Goal: Information Seeking & Learning: Learn about a topic

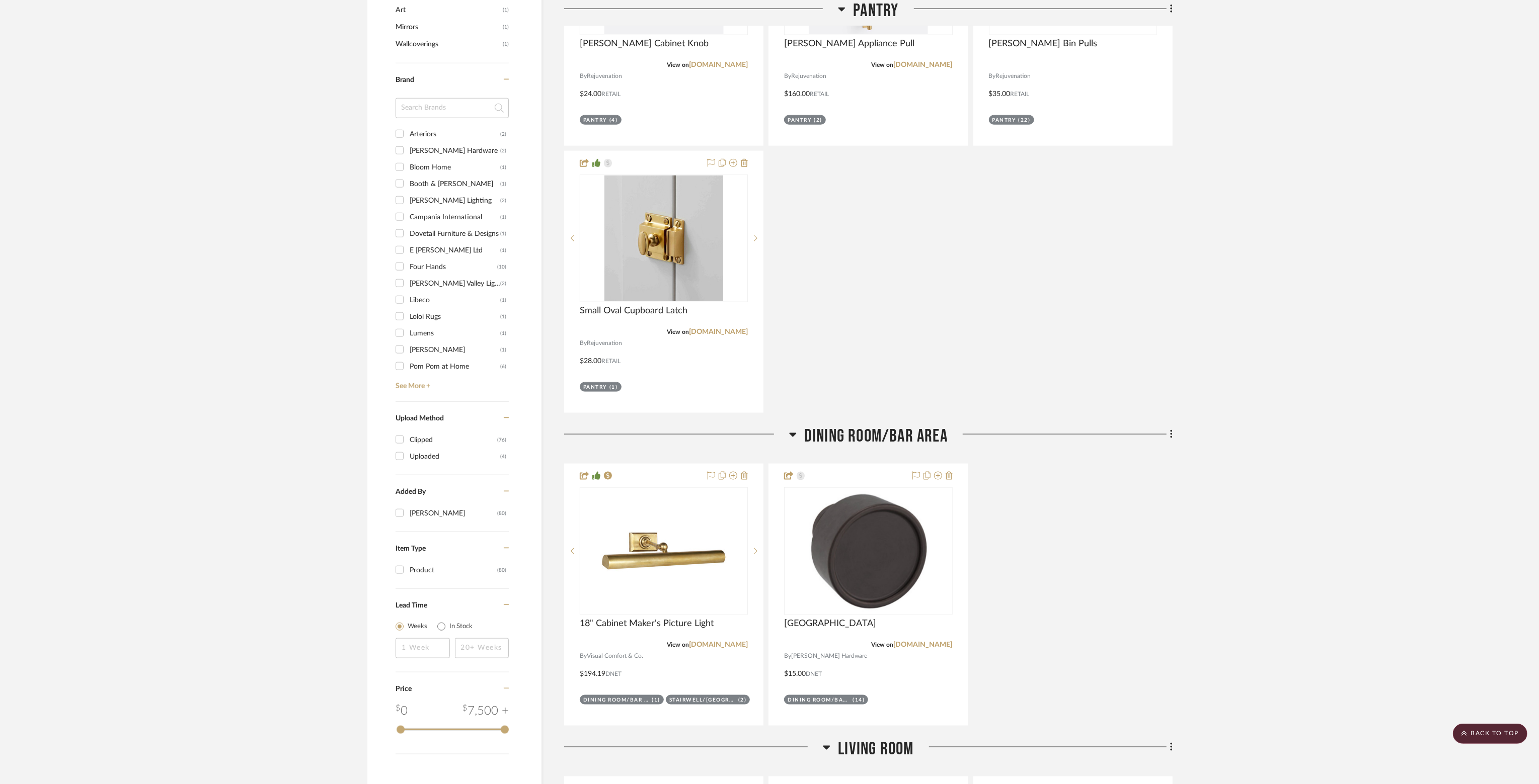
scroll to position [1107, 0]
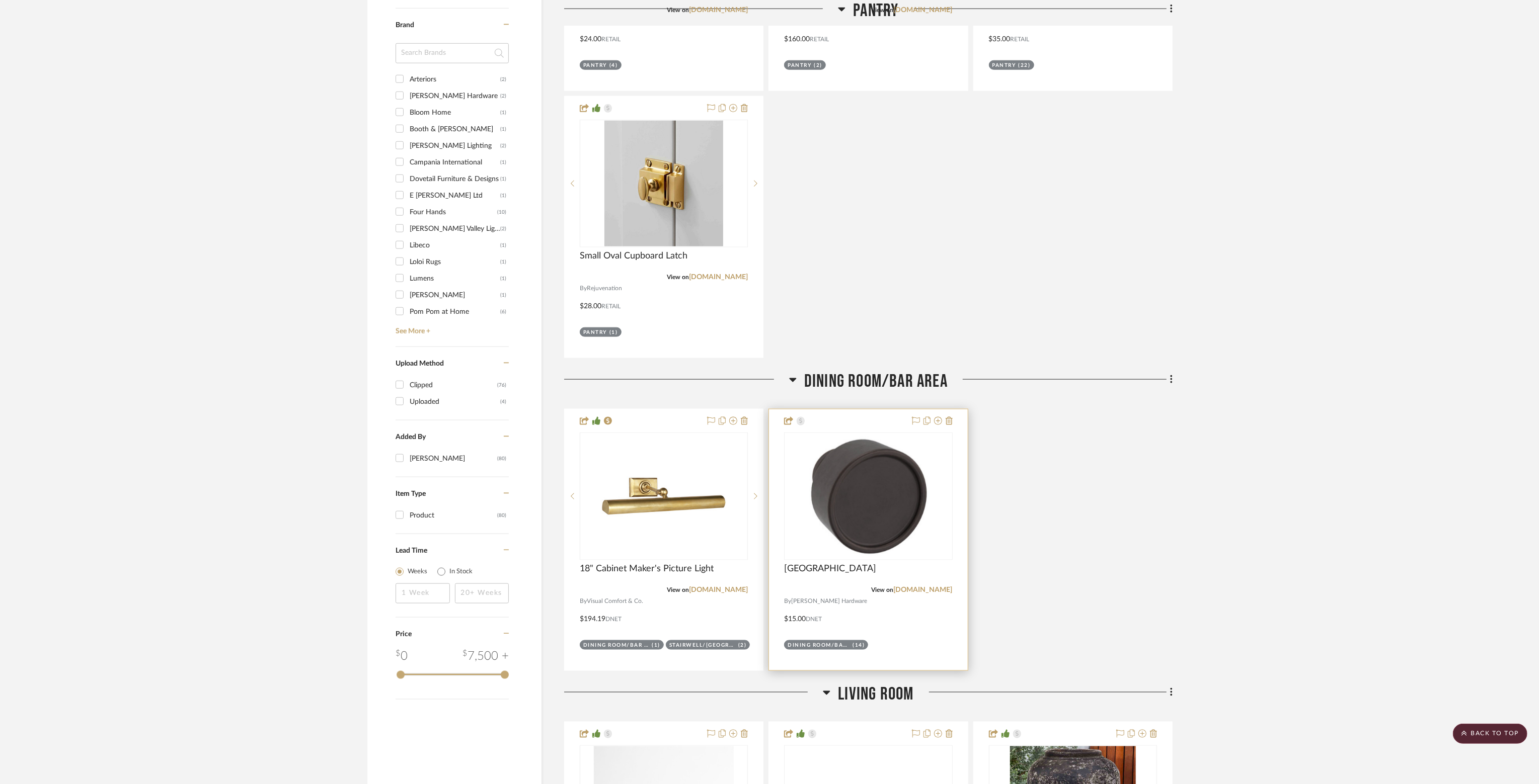
click at [891, 525] on img "0" at bounding box center [868, 497] width 135 height 126
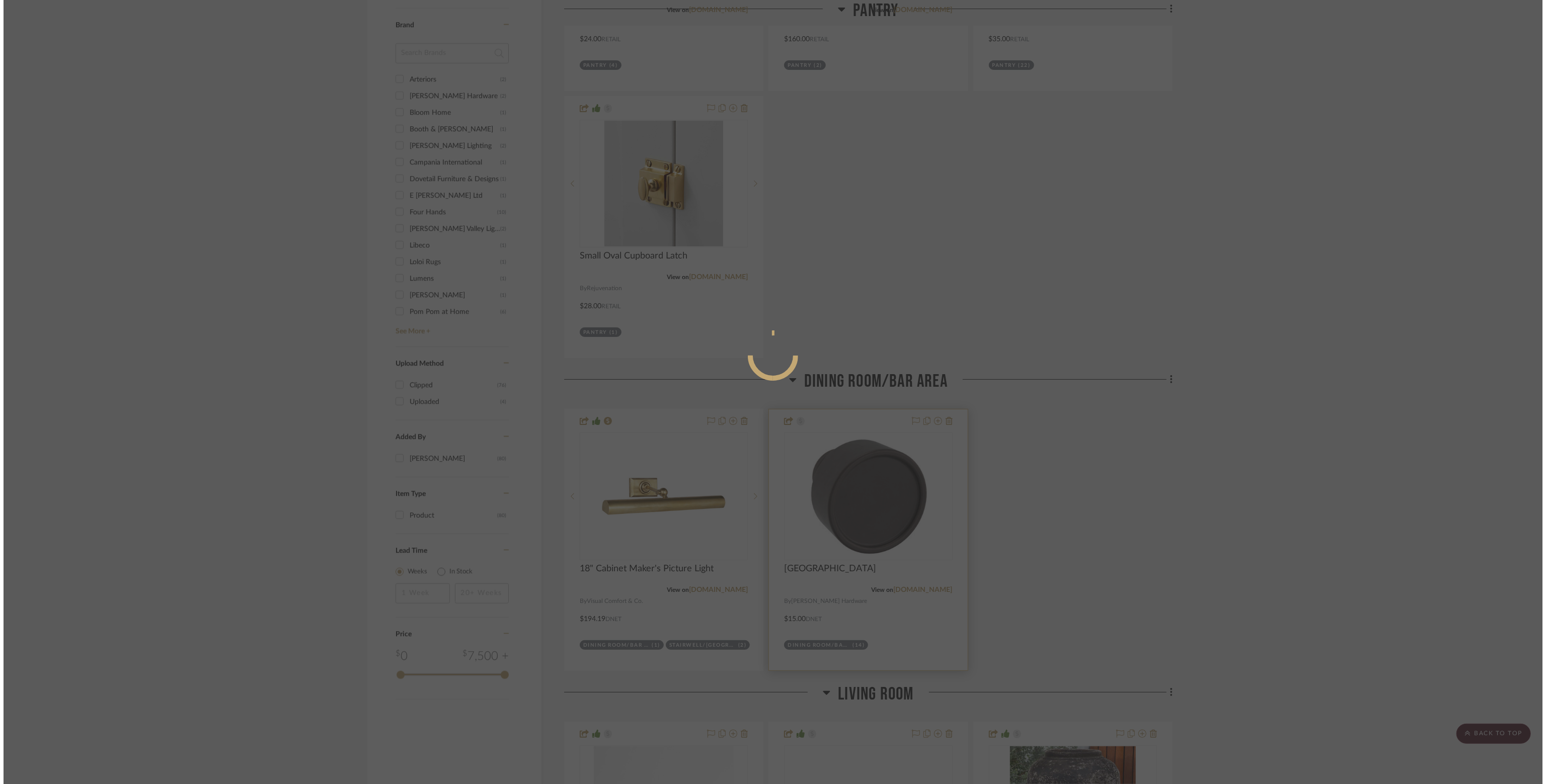
scroll to position [0, 0]
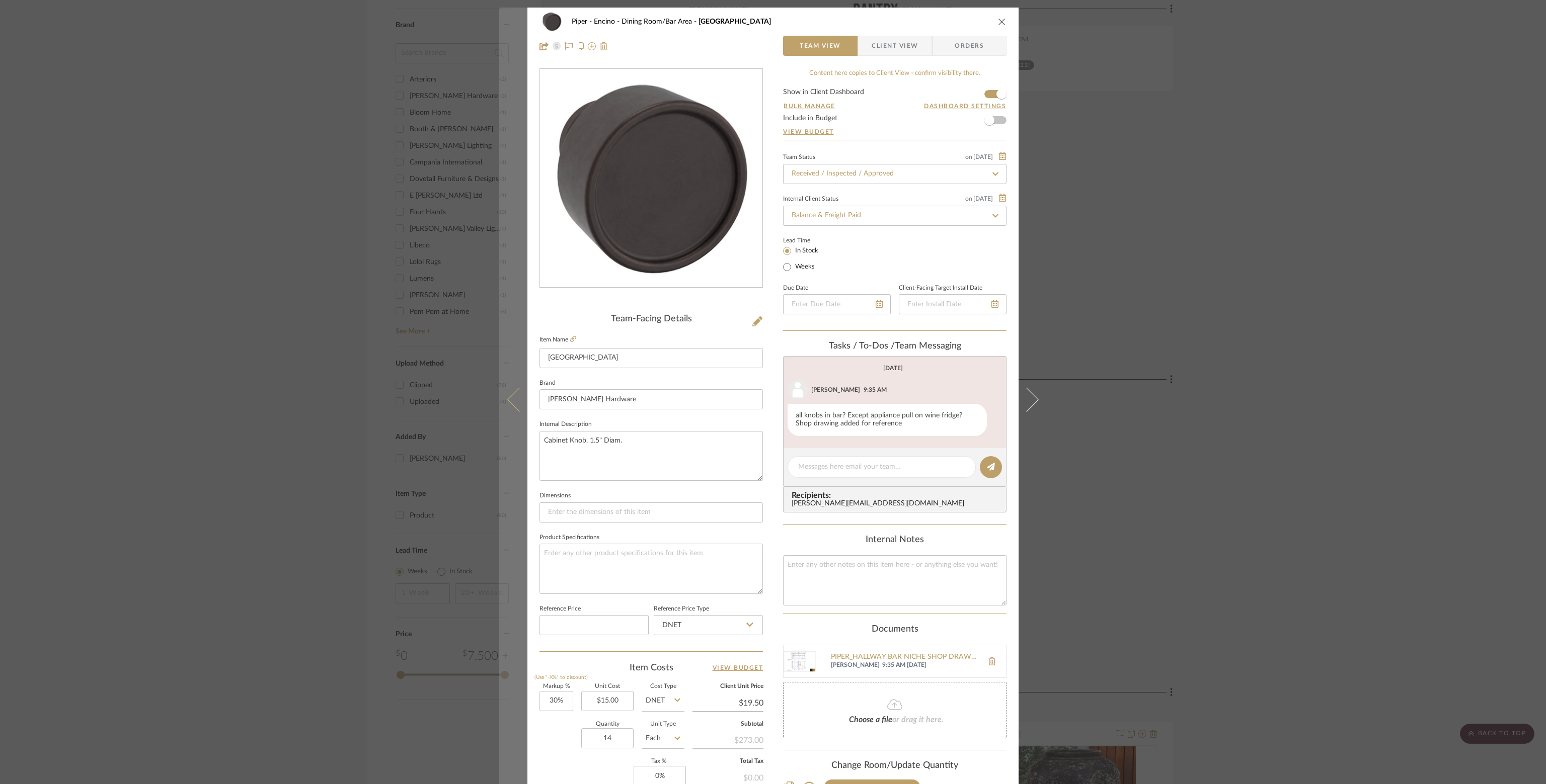
click at [511, 392] on icon at bounding box center [520, 399] width 24 height 24
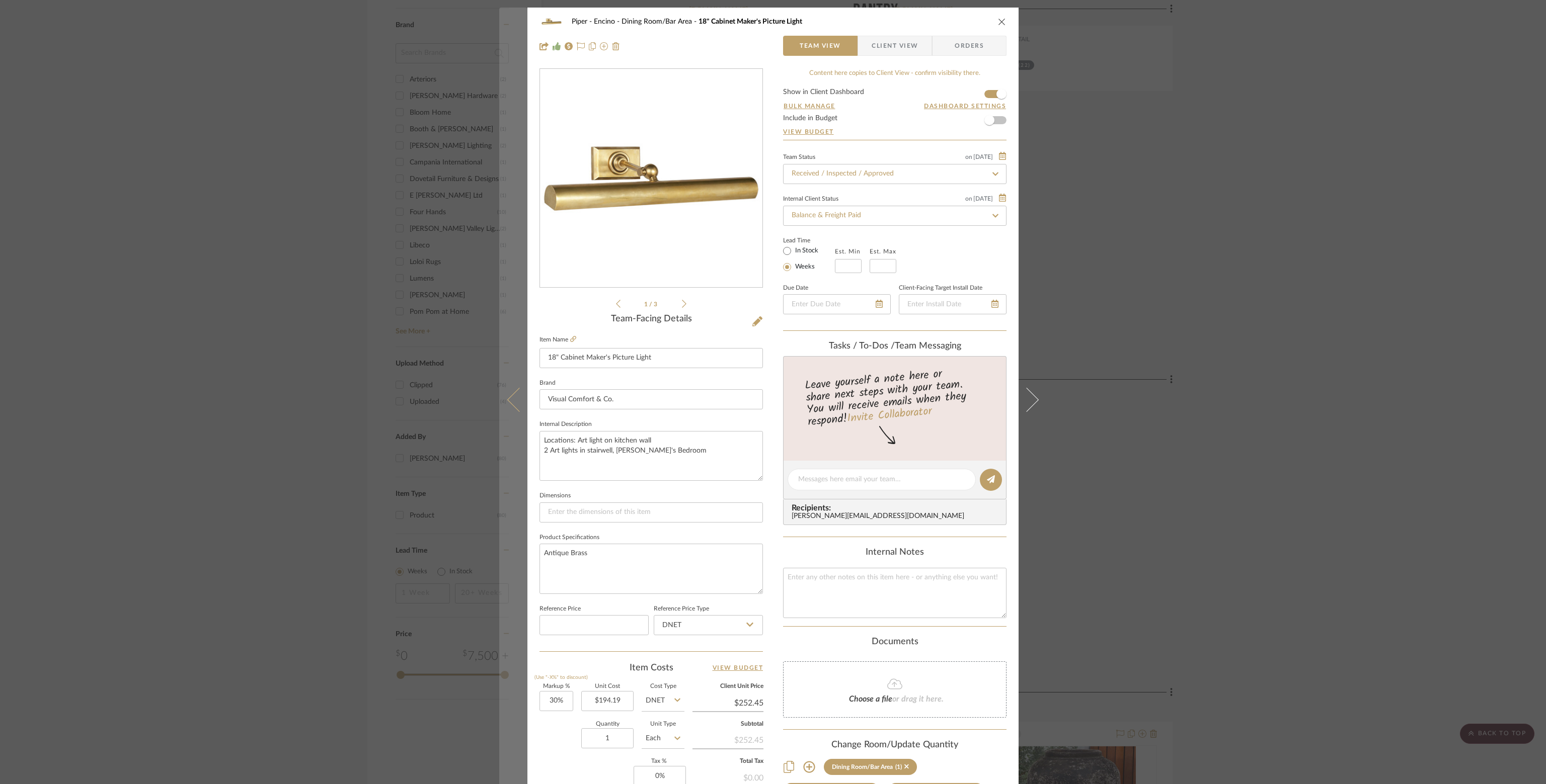
click at [508, 388] on button at bounding box center [513, 400] width 28 height 784
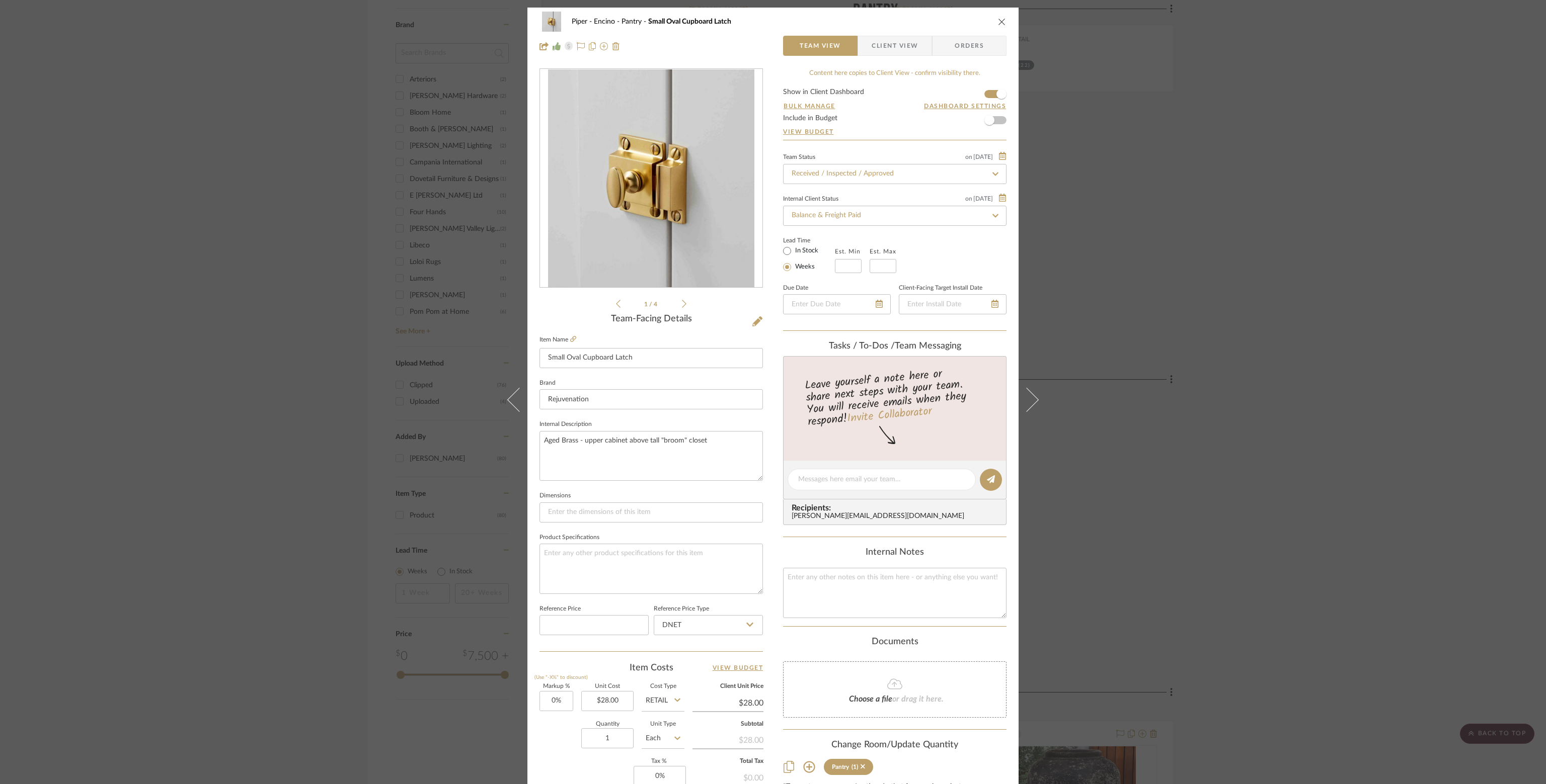
click at [508, 389] on button at bounding box center [513, 400] width 28 height 784
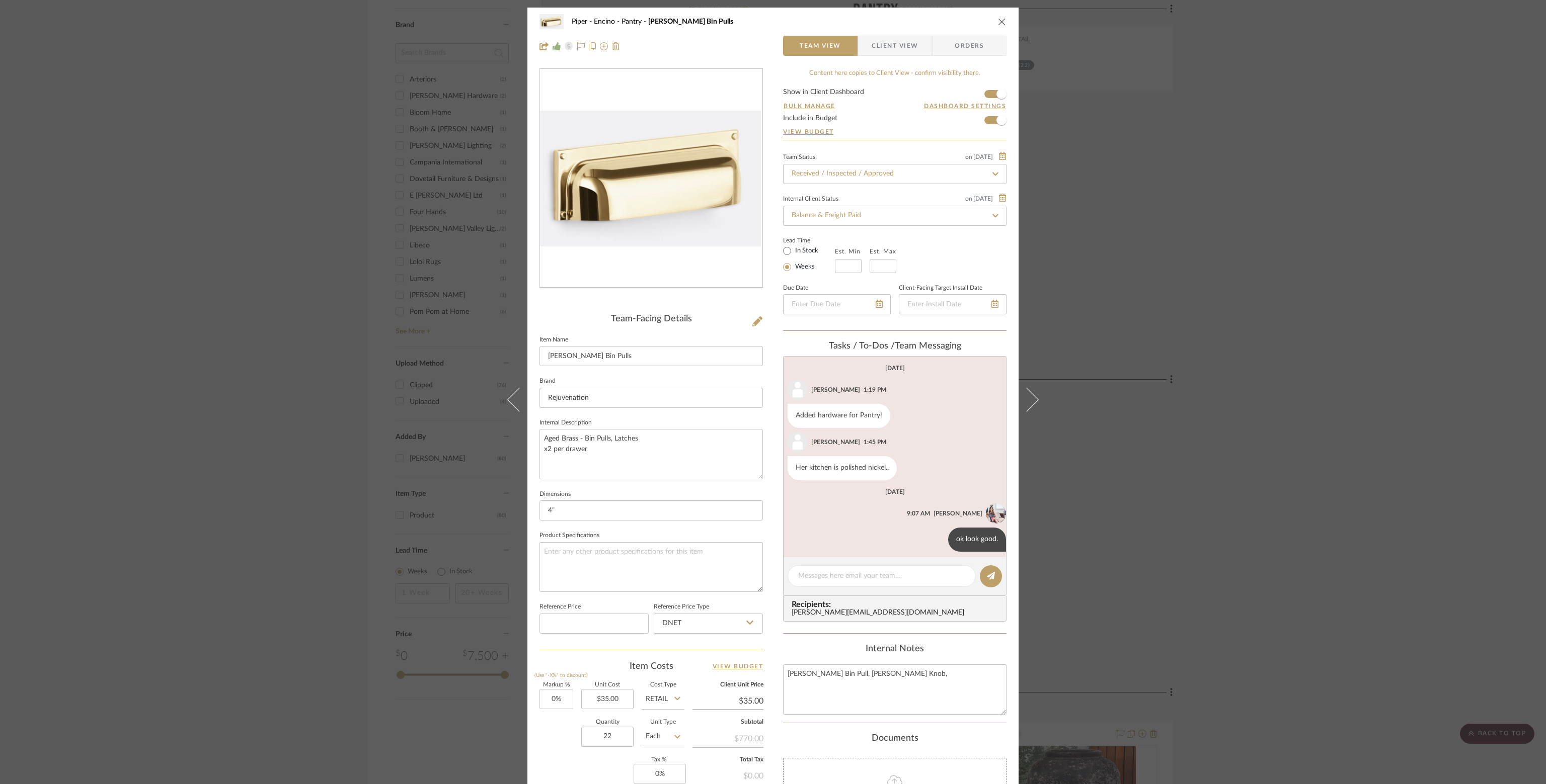
click at [508, 389] on button at bounding box center [513, 400] width 28 height 784
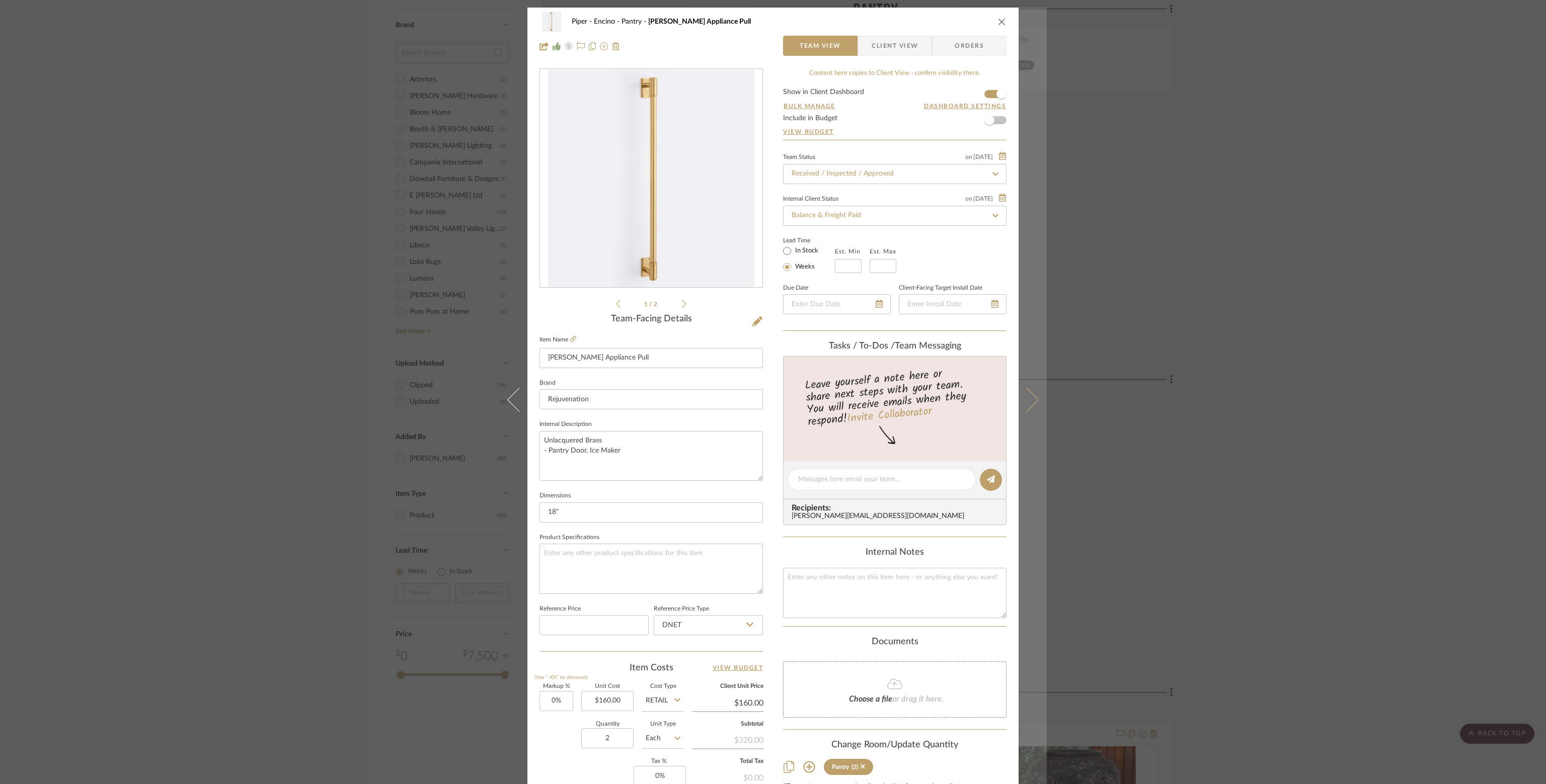
click at [1035, 392] on button at bounding box center [1033, 400] width 28 height 784
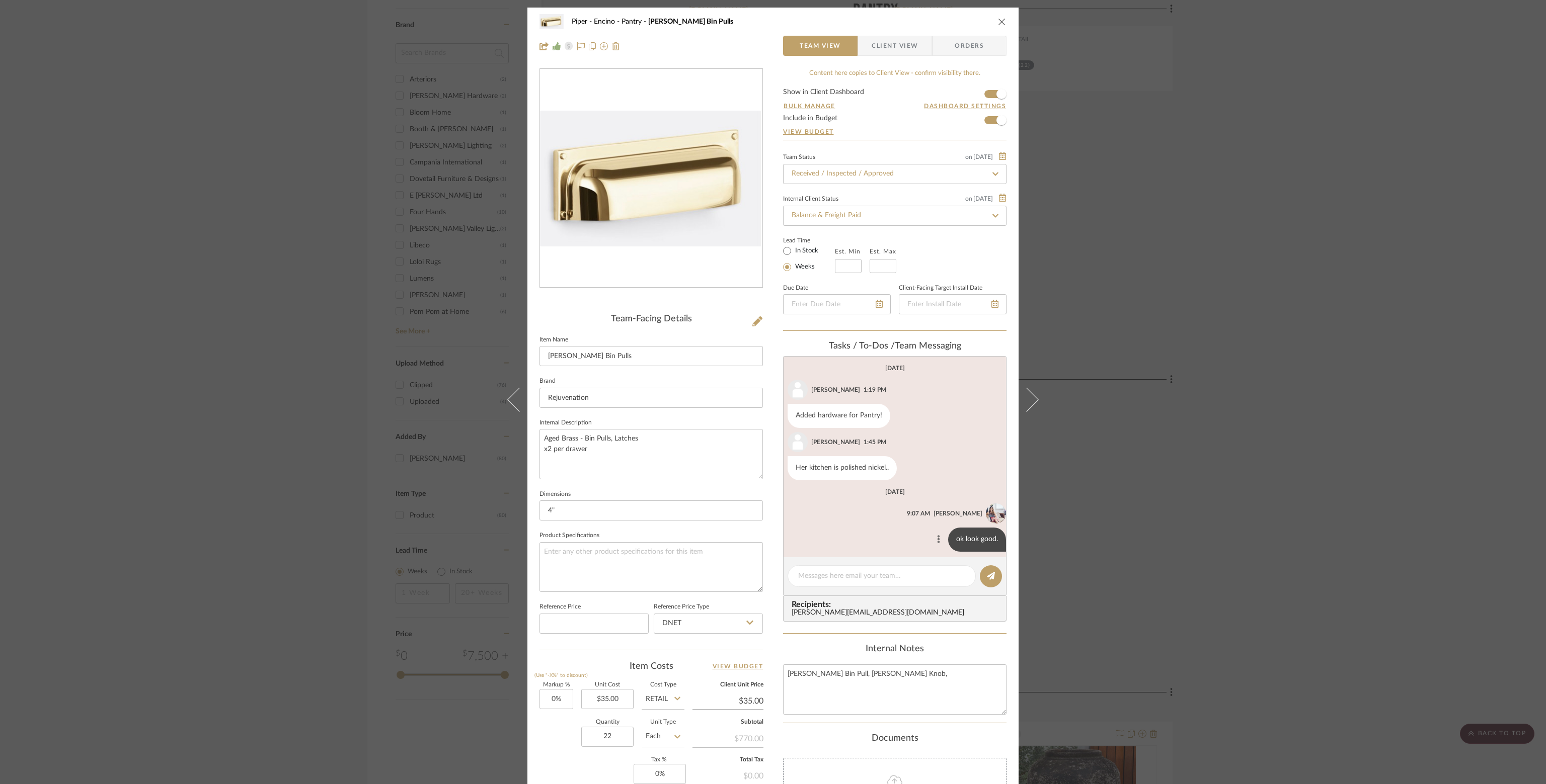
click at [937, 539] on icon at bounding box center [939, 539] width 3 height 8
click at [910, 527] on button "Edit Message" at bounding box center [890, 527] width 70 height 24
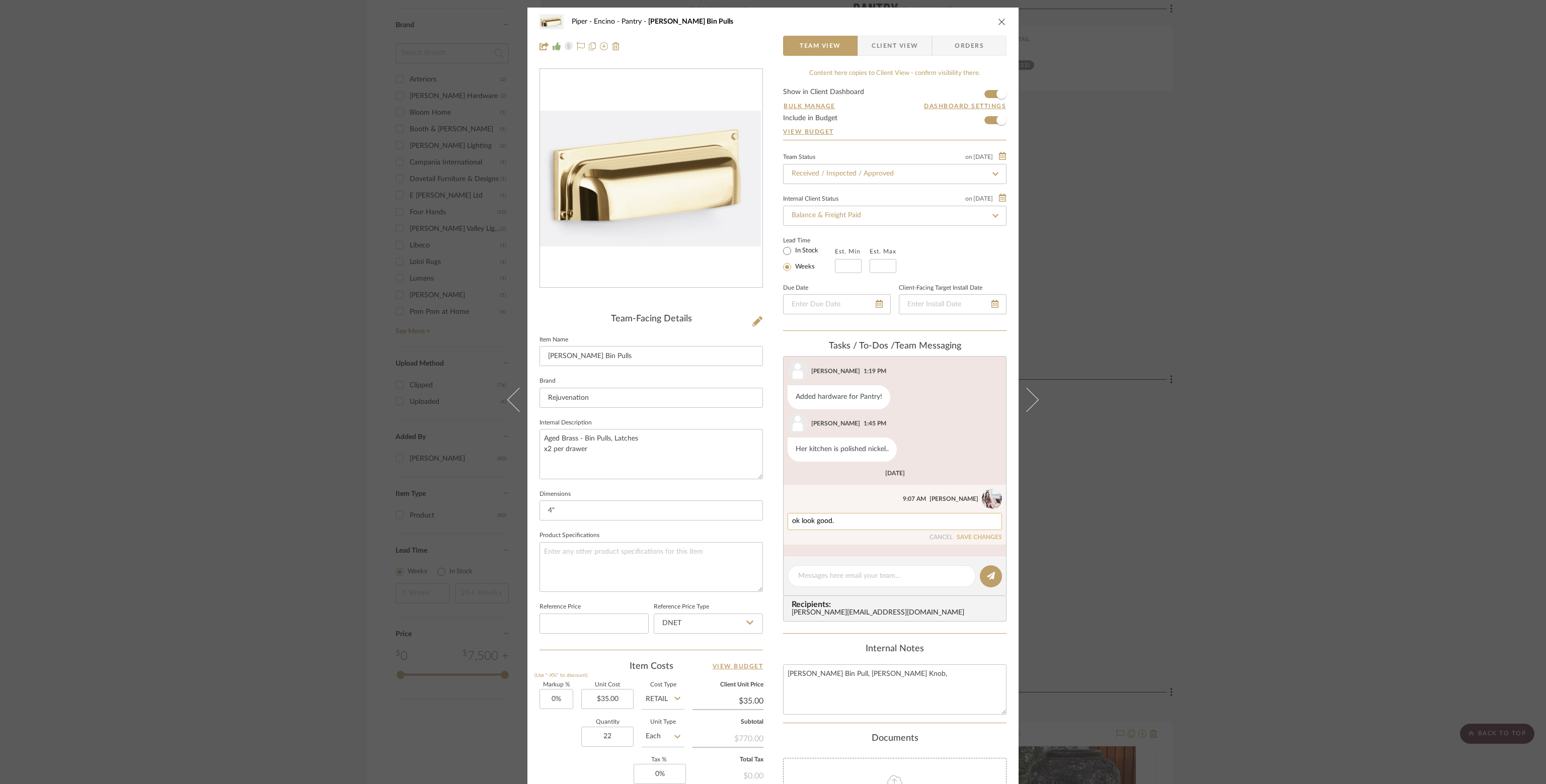
click at [810, 523] on textarea "ok look good." at bounding box center [895, 521] width 205 height 8
type textarea "ok looks good!"
click at [989, 535] on button "SAVE CHANGES" at bounding box center [979, 538] width 46 height 7
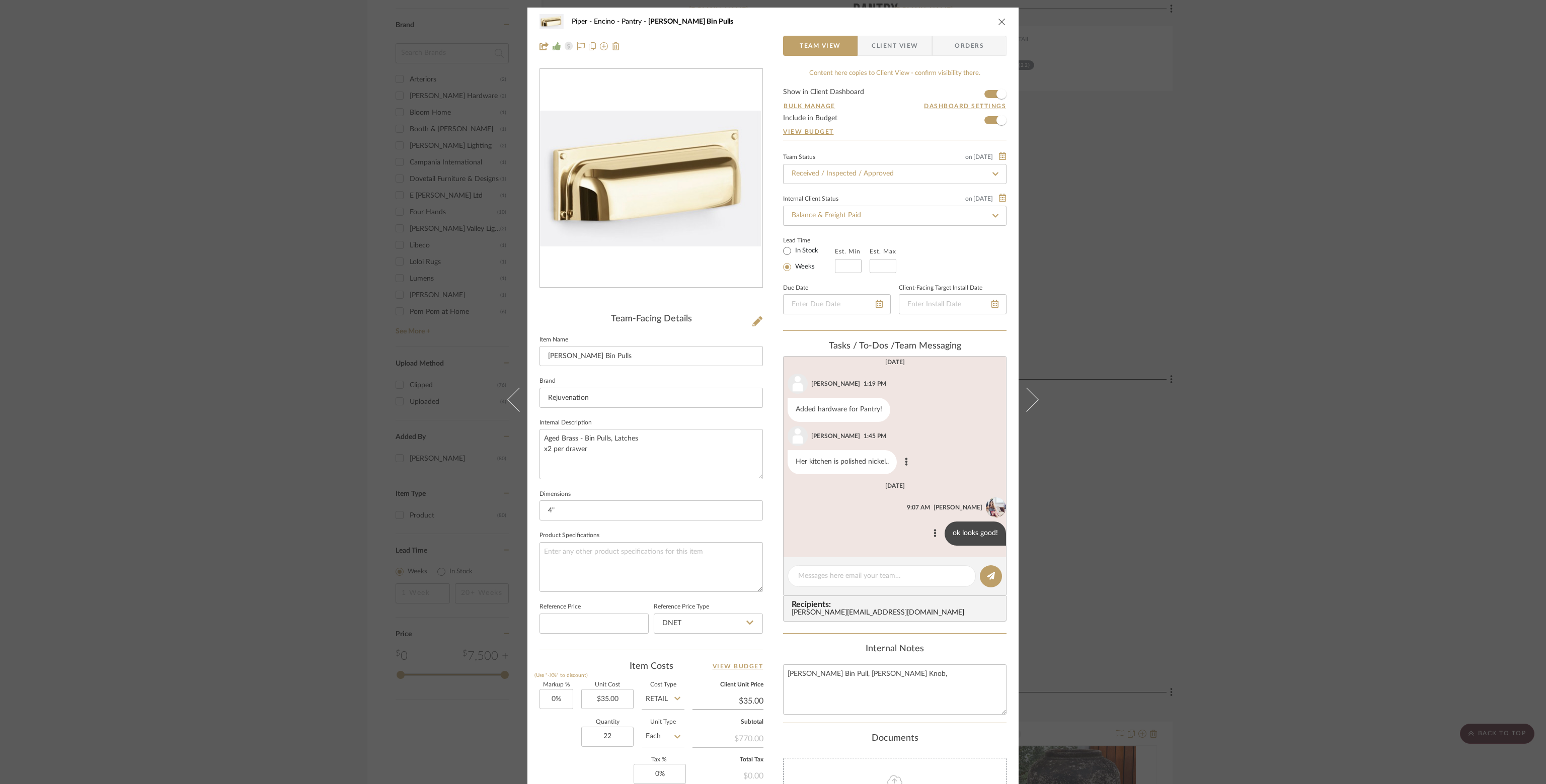
scroll to position [0, 0]
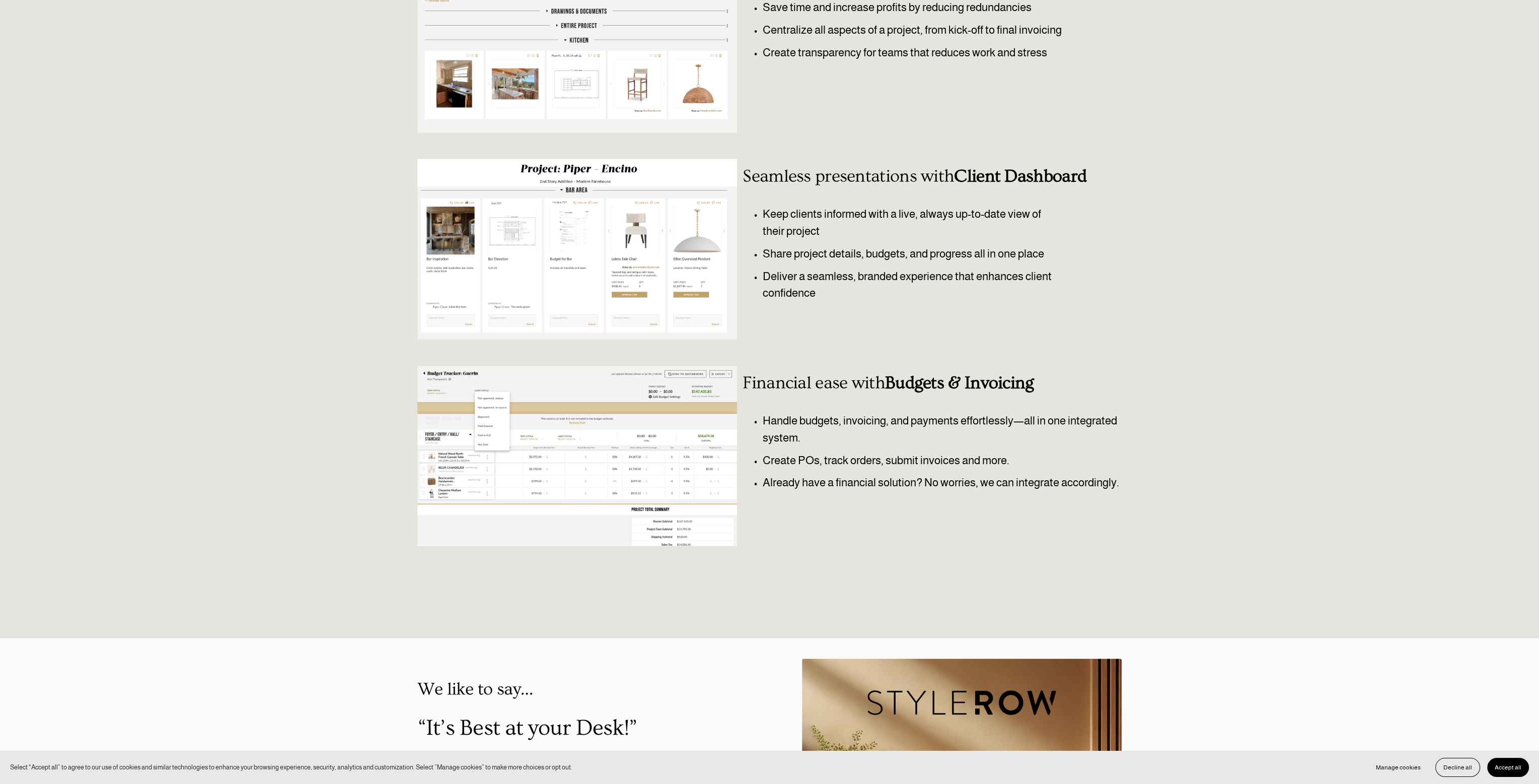
scroll to position [252, 0]
drag, startPoint x: 763, startPoint y: 213, endPoint x: 866, endPoint y: 211, distance: 103.0
click at [866, 211] on p "Keep clients informed with a live, always up-to-date view of their project" at bounding box center [912, 221] width 300 height 33
copy p "Keep clients informed"
click at [772, 221] on p "Keep clients informed with a live, always up-to-date view of their project" at bounding box center [912, 221] width 300 height 33
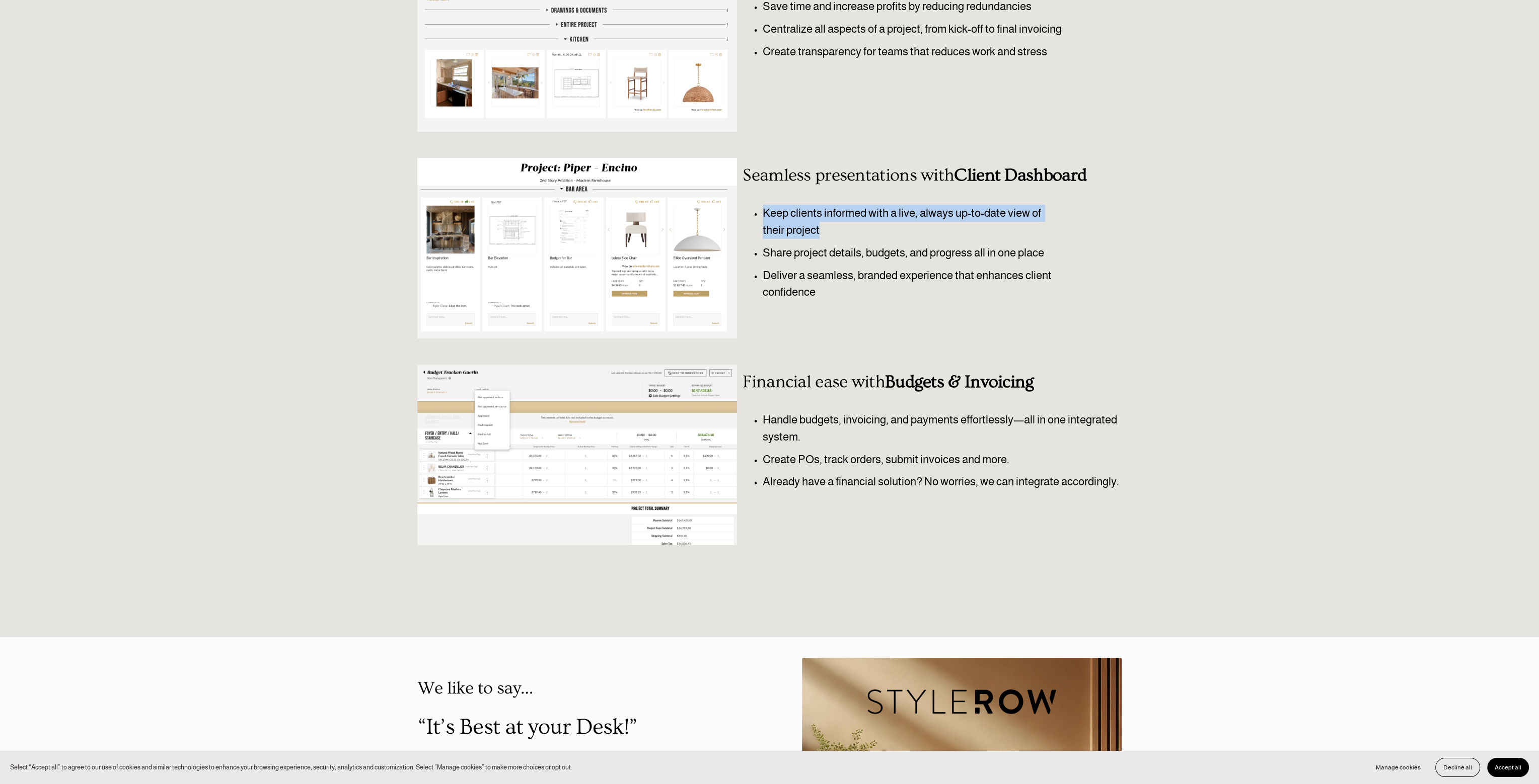
drag, startPoint x: 764, startPoint y: 213, endPoint x: 939, endPoint y: 228, distance: 175.6
click at [939, 228] on p "Keep clients informed with a live, always up-to-date view of their project" at bounding box center [912, 221] width 300 height 33
click at [896, 256] on p "Share project details, budgets, and progress all in one place" at bounding box center [912, 253] width 300 height 17
drag, startPoint x: 762, startPoint y: 212, endPoint x: 920, endPoint y: 224, distance: 158.5
click at [920, 224] on p "Keep clients informed with a live, always up-to-date view of their project" at bounding box center [912, 221] width 300 height 33
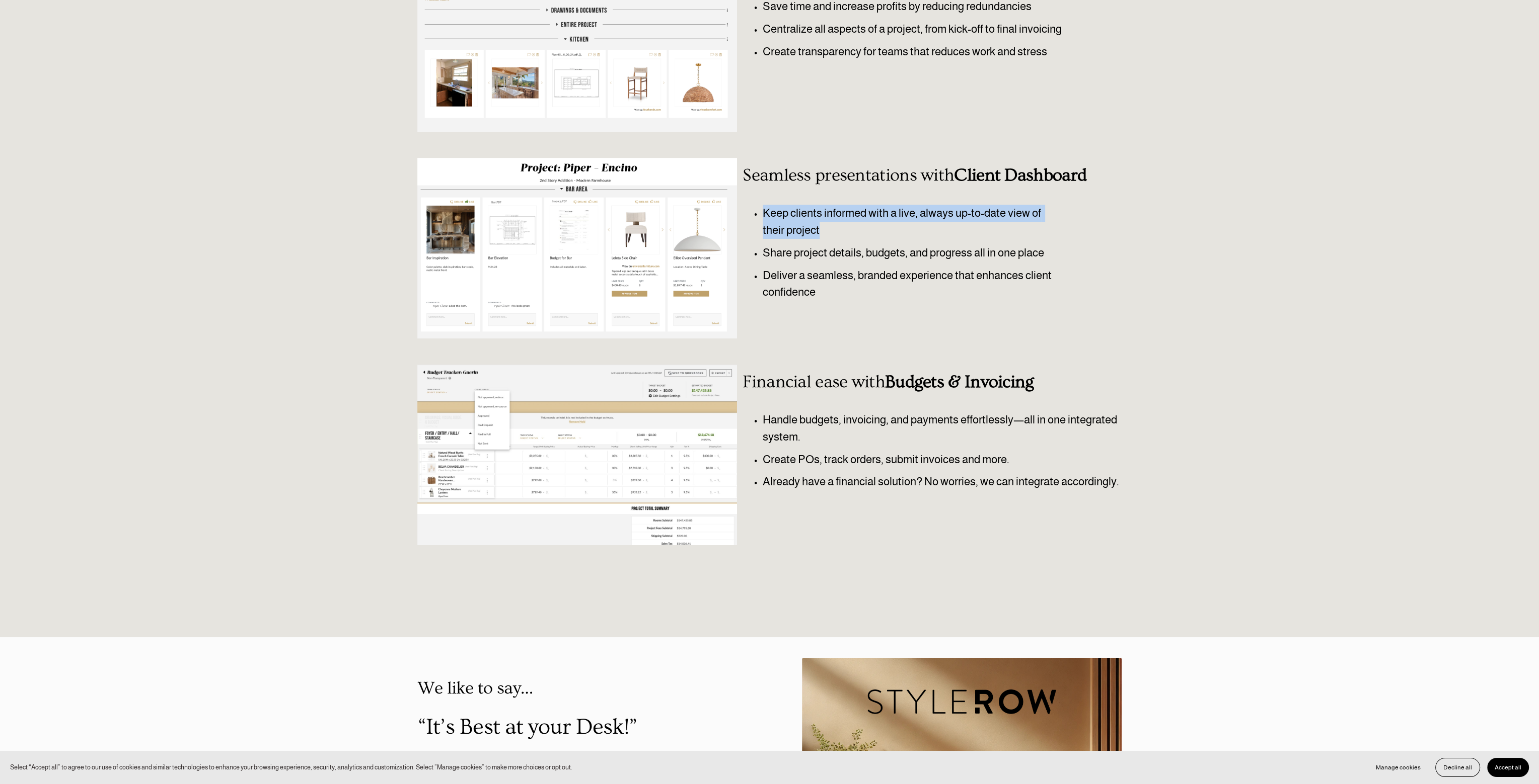
copy p "Keep clients informed with a live, always up-to-date view of their project"
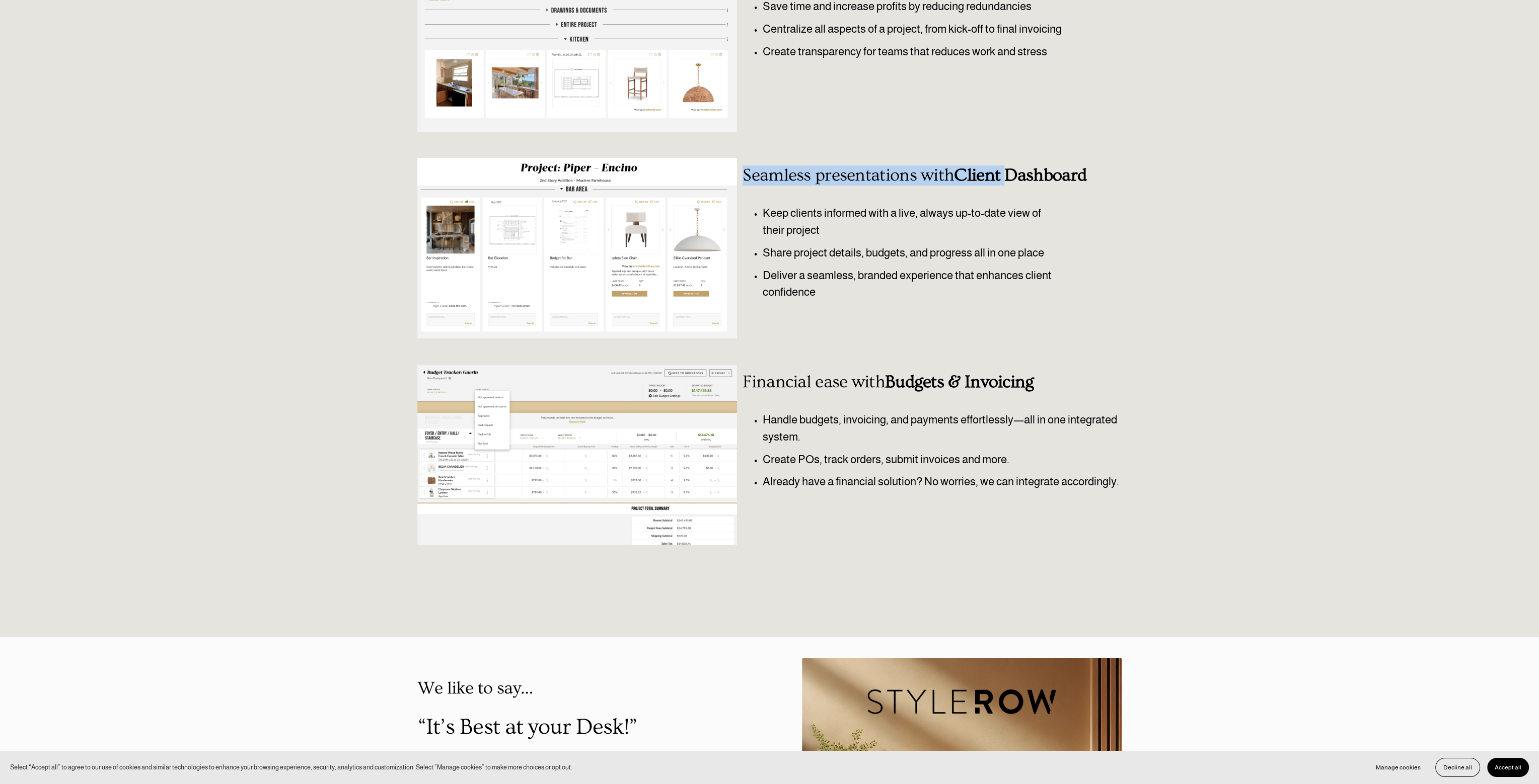
drag, startPoint x: 746, startPoint y: 179, endPoint x: 1004, endPoint y: 179, distance: 258.0
click at [1004, 179] on h3 "Seamless presentations with Client Dashboard" at bounding box center [917, 176] width 350 height 20
copy h3 "Seamless presentations with Client"
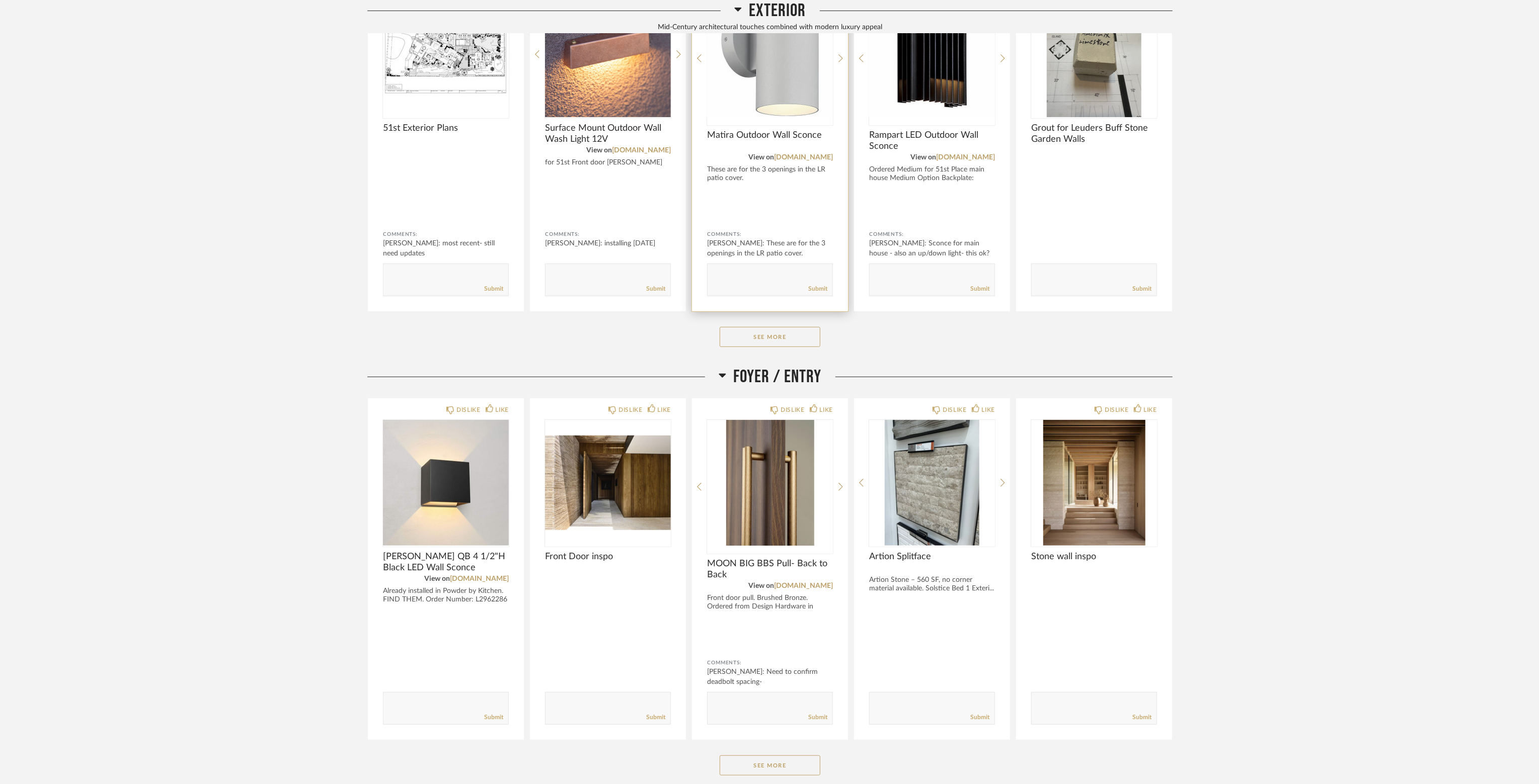
scroll to position [252, 0]
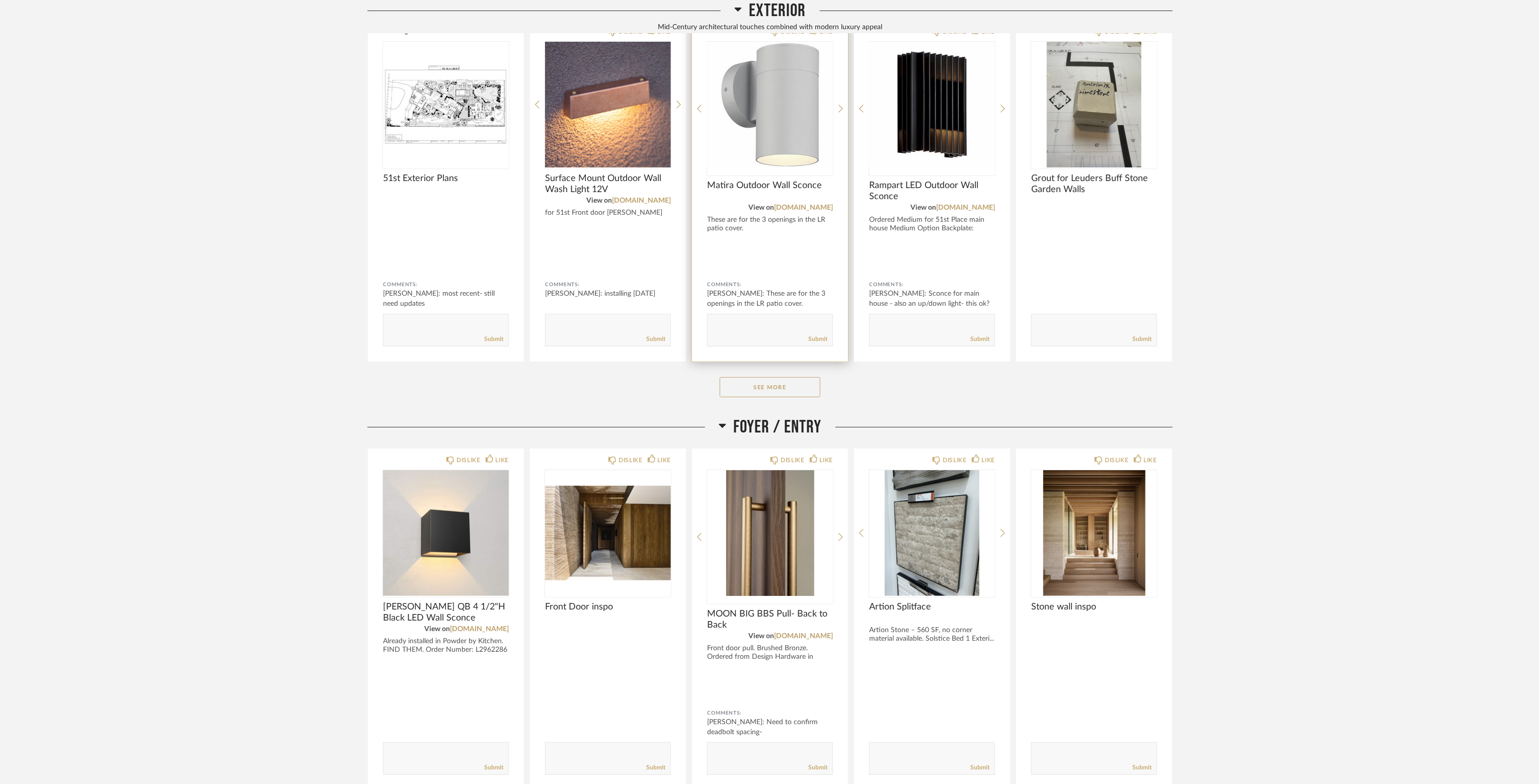
click at [770, 186] on span "Matira Outdoor Wall Sconce" at bounding box center [770, 186] width 126 height 11
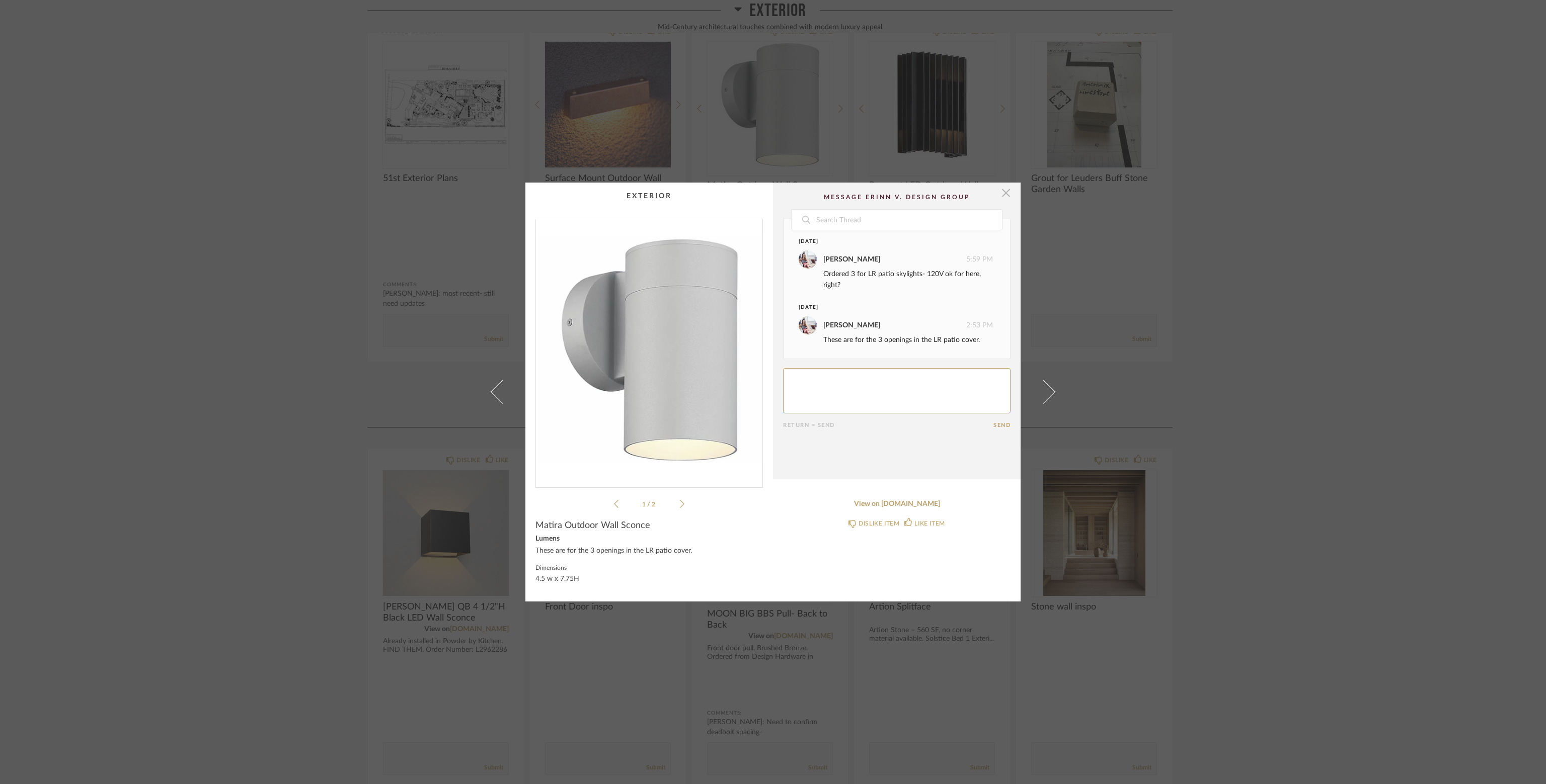
click at [1004, 191] on span "button" at bounding box center [1006, 193] width 20 height 20
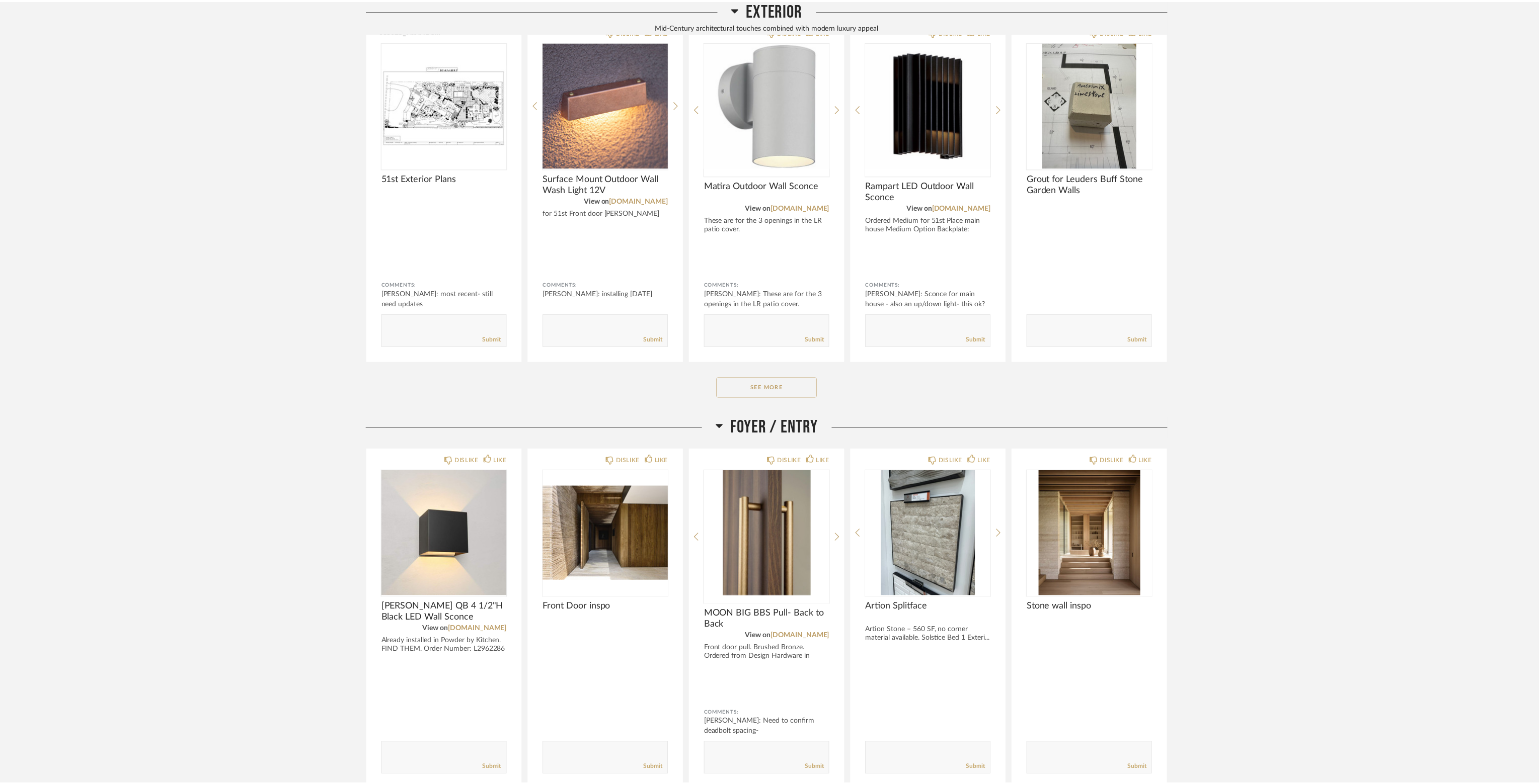
scroll to position [252, 0]
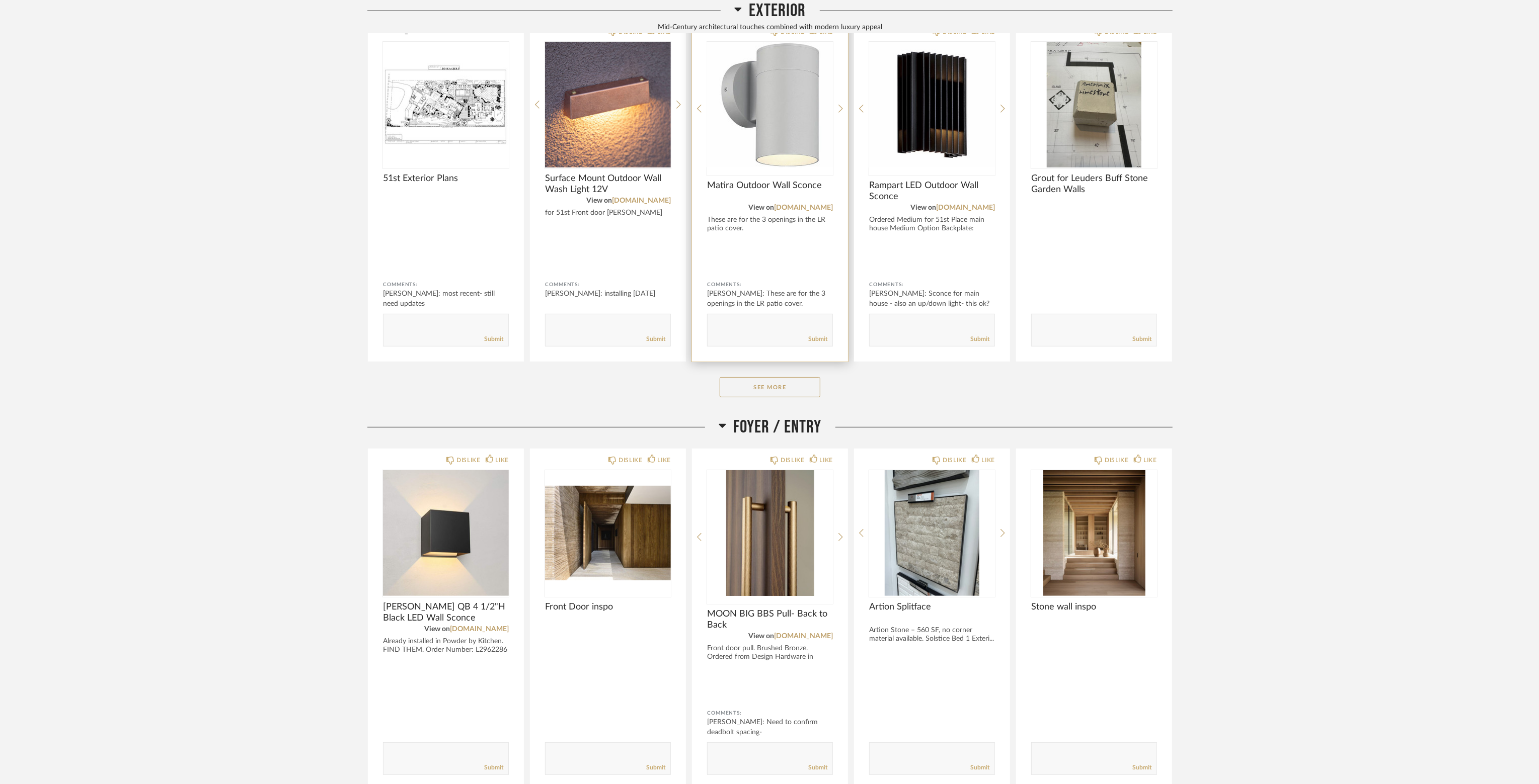
click at [745, 186] on span "Matira Outdoor Wall Sconce" at bounding box center [770, 186] width 126 height 11
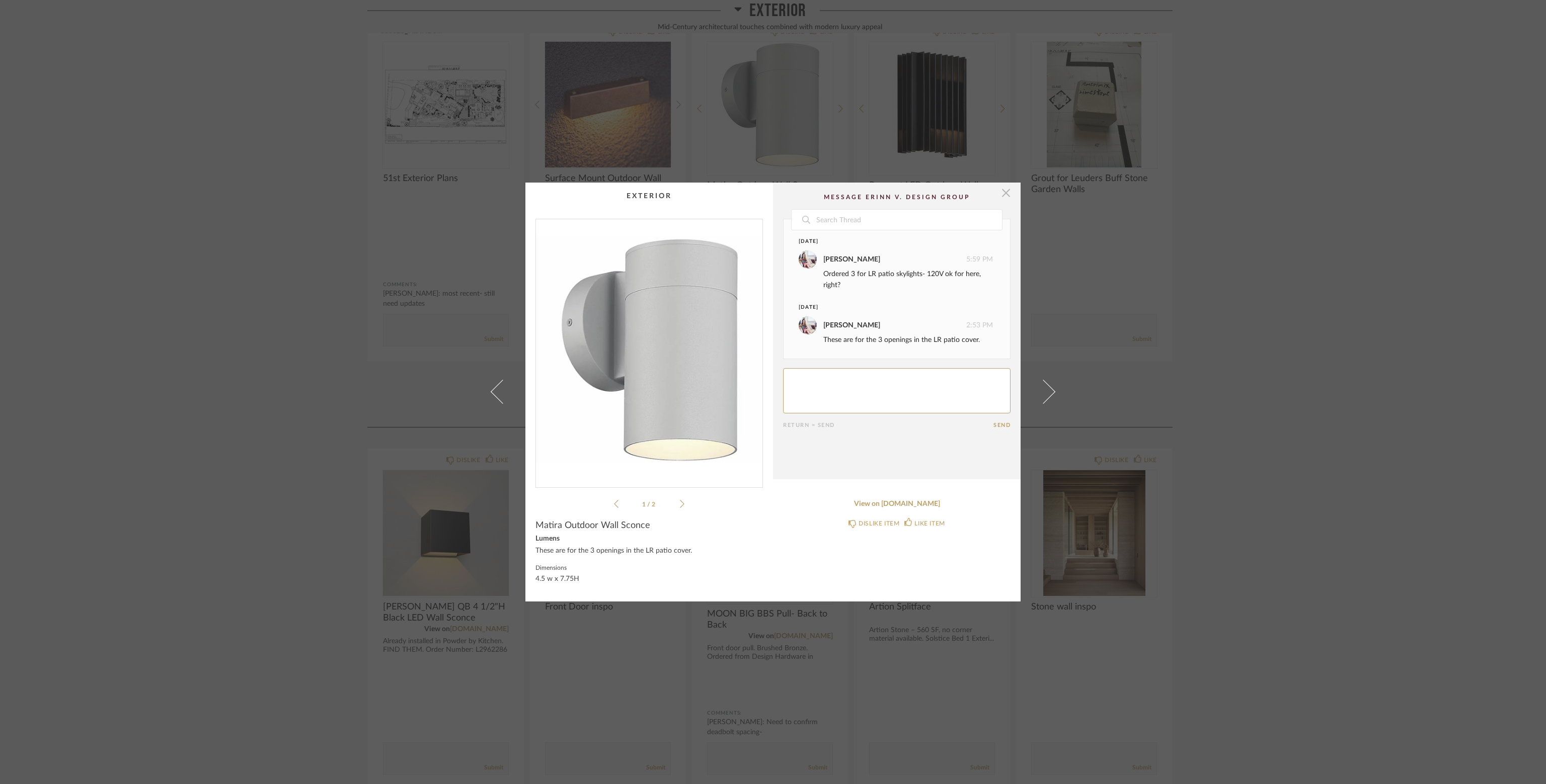
click at [999, 191] on span "button" at bounding box center [1006, 193] width 20 height 20
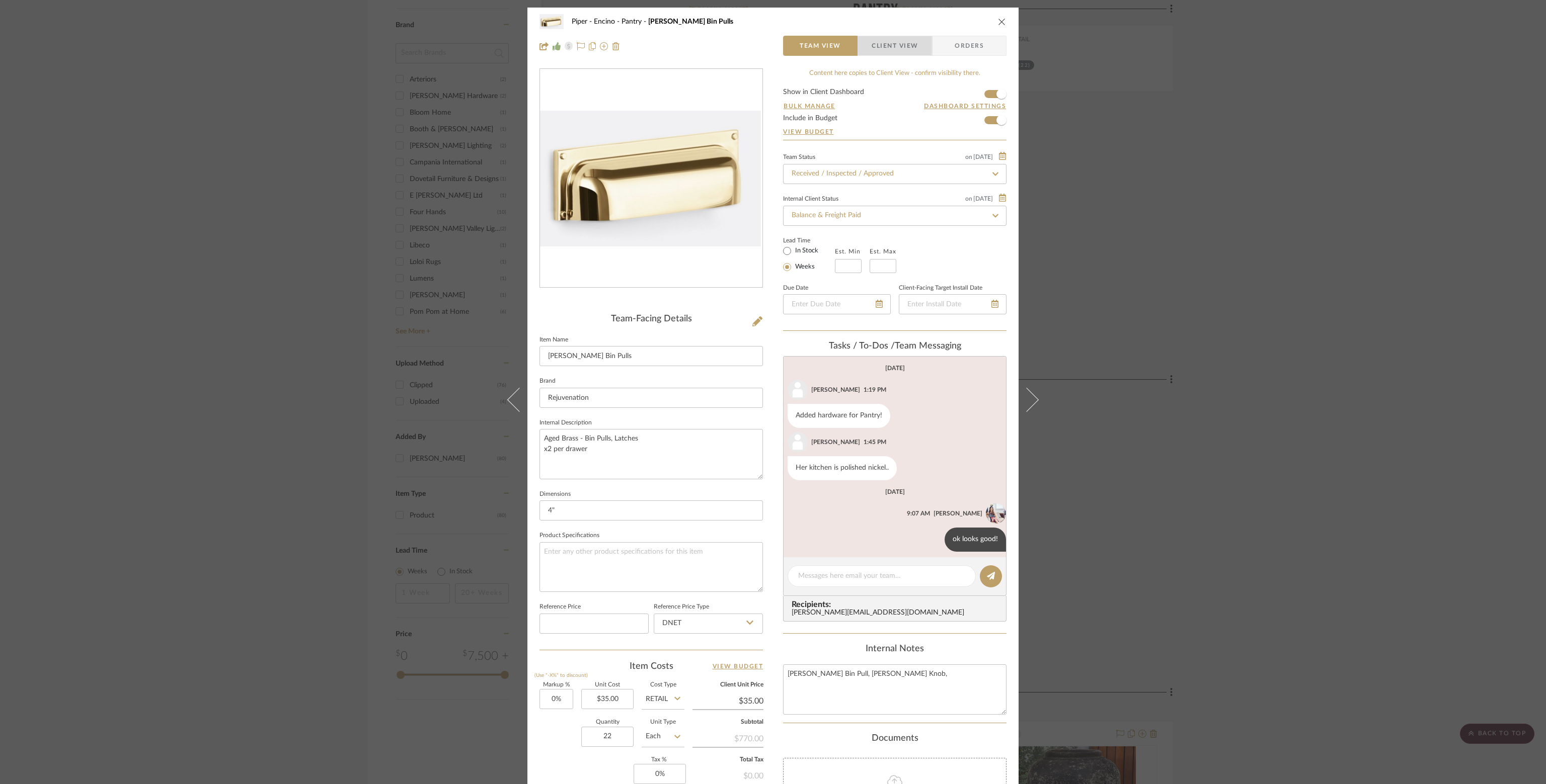
click at [898, 43] on span "Client View" at bounding box center [895, 46] width 46 height 20
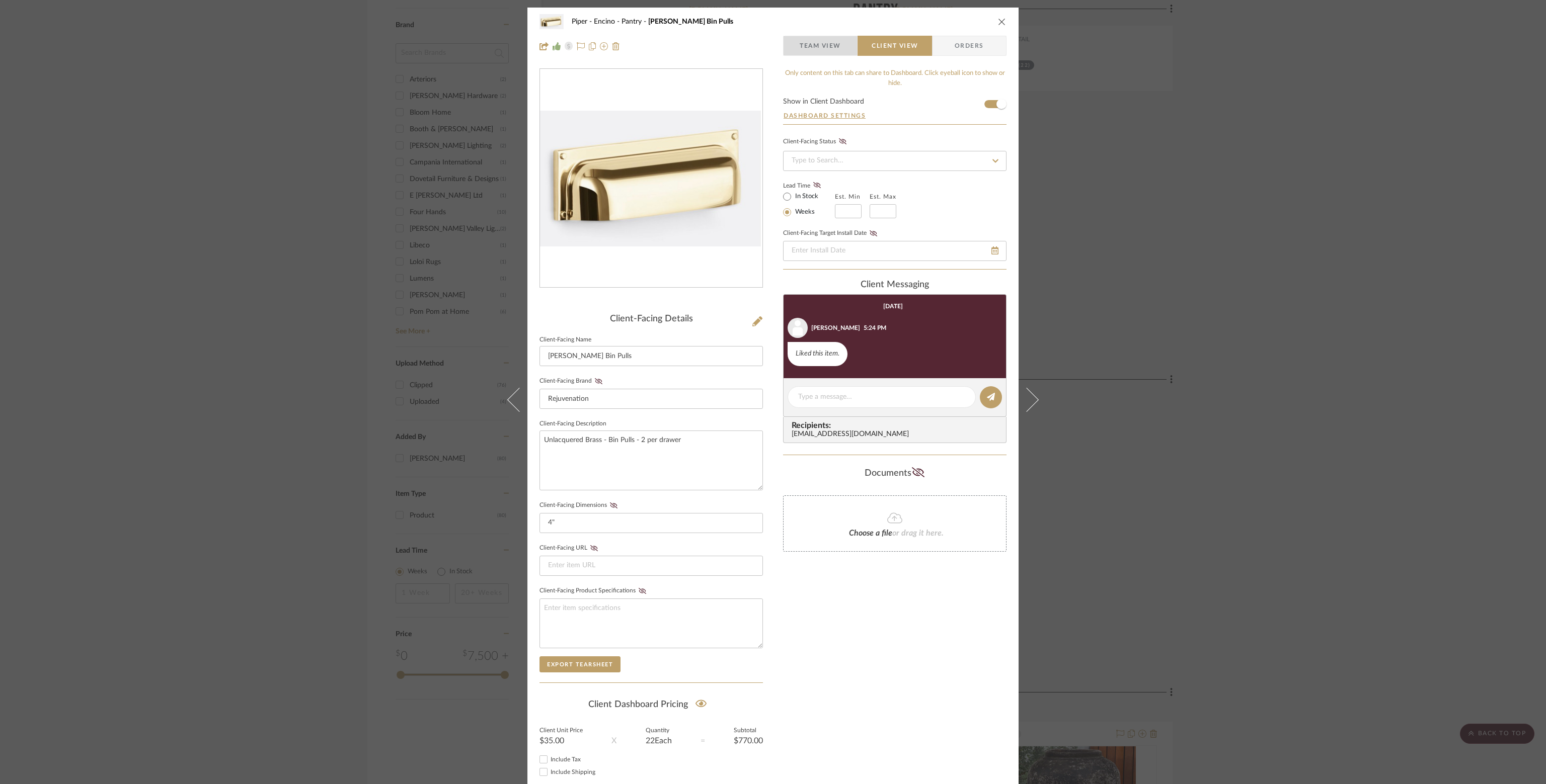
click at [812, 44] on span "Team View" at bounding box center [821, 46] width 41 height 20
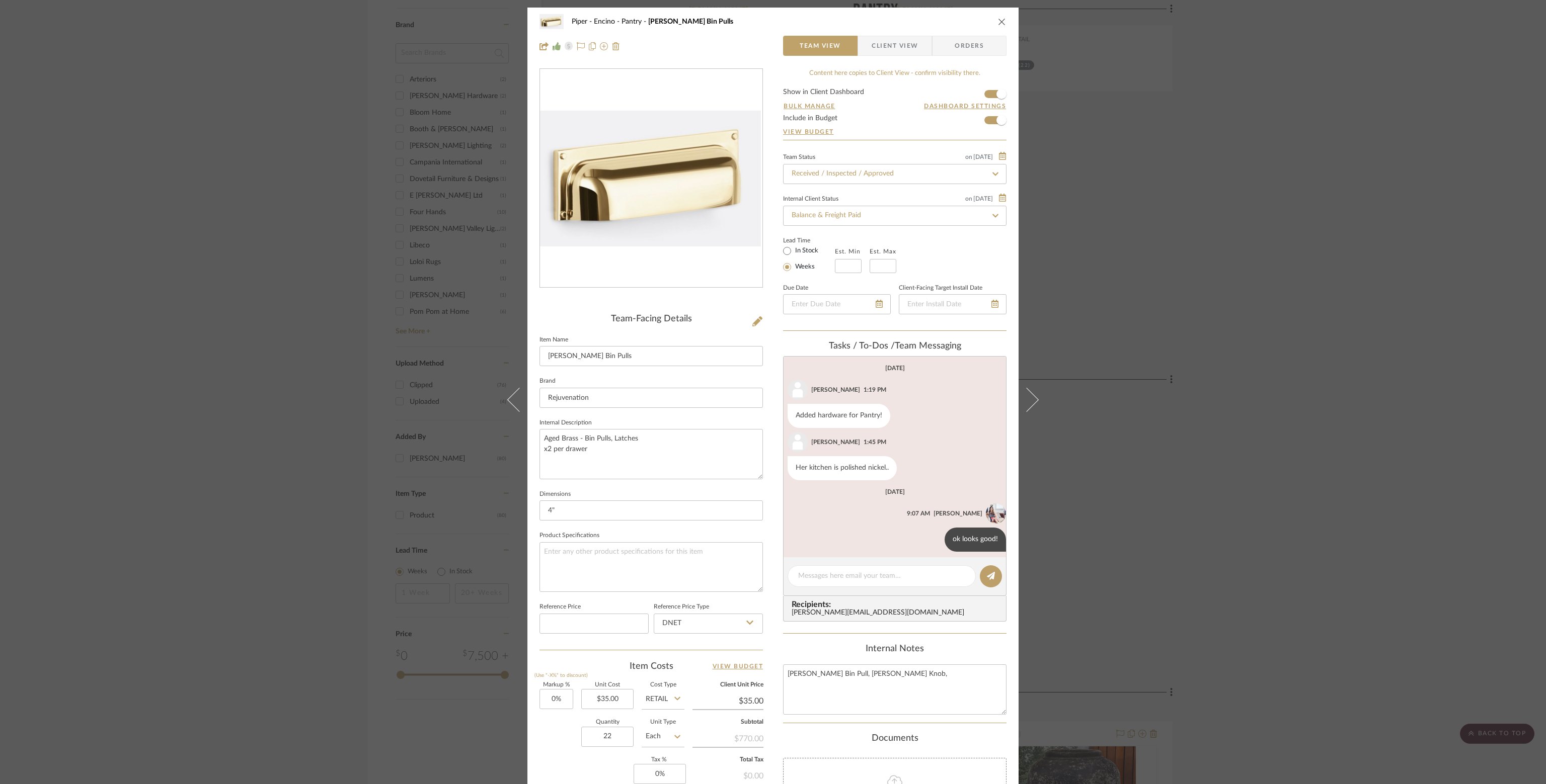
click at [862, 44] on span "button" at bounding box center [865, 46] width 14 height 20
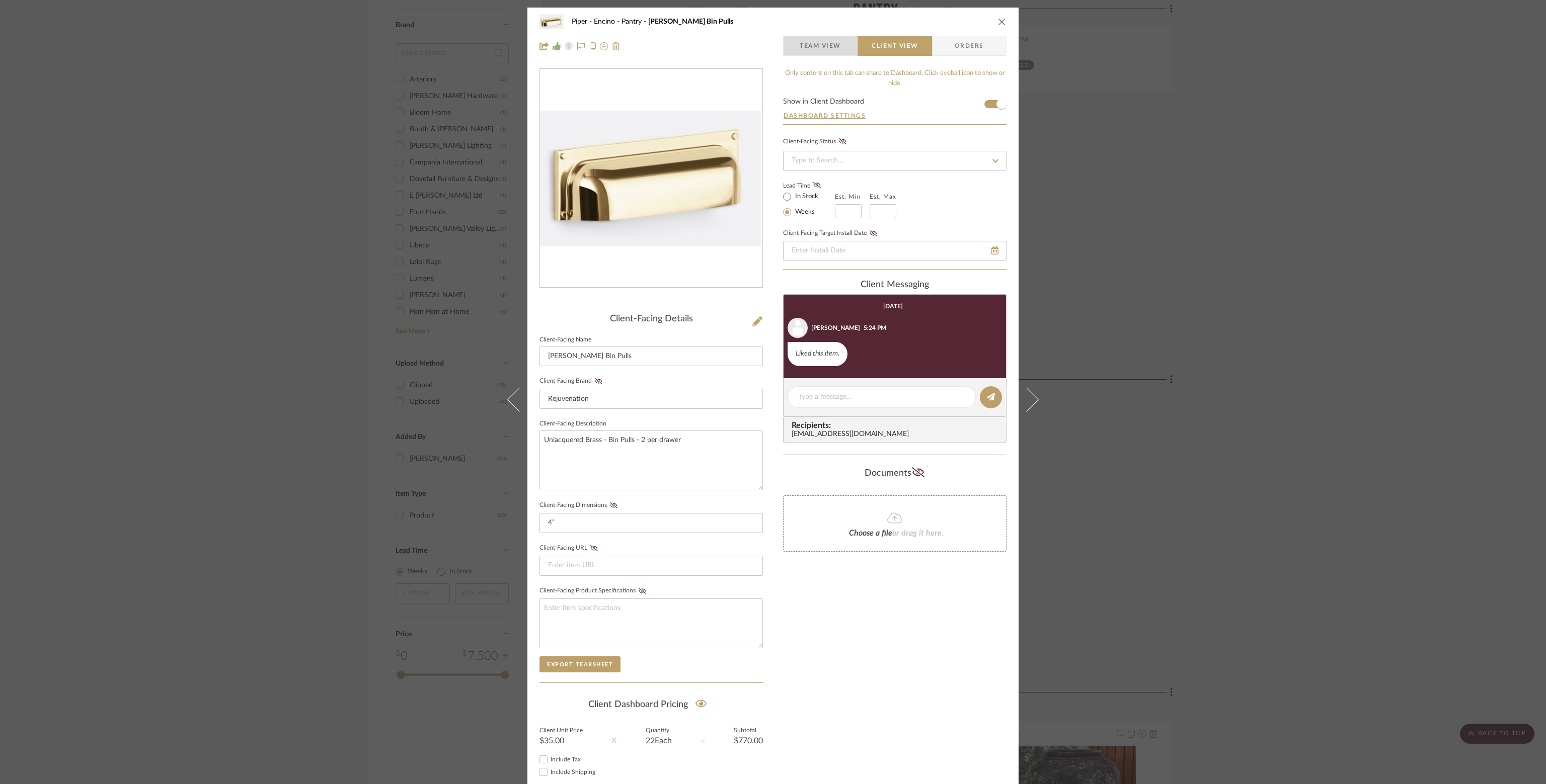
click at [814, 42] on span "Team View" at bounding box center [821, 46] width 41 height 20
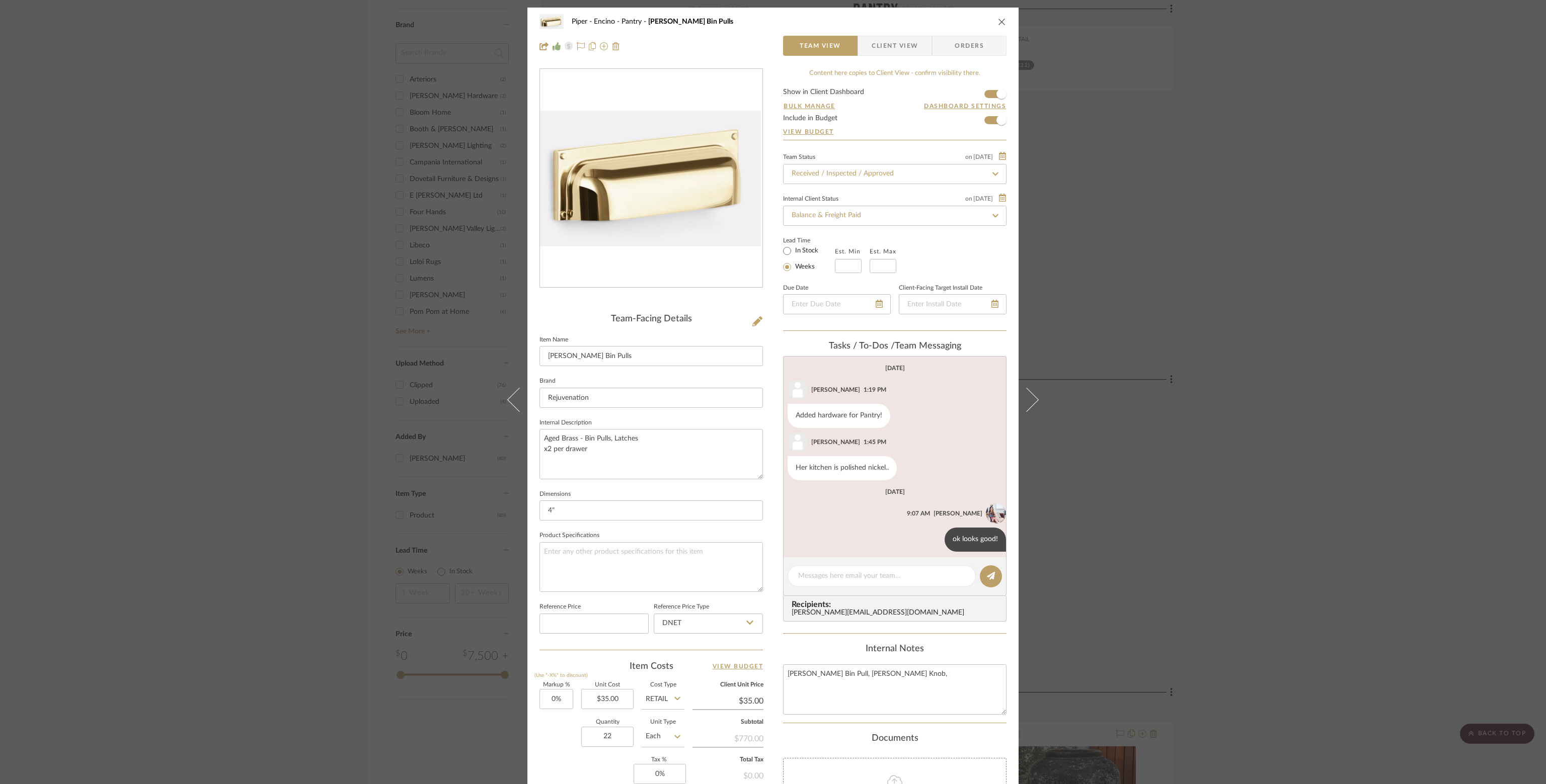
click at [886, 42] on span "Client View" at bounding box center [895, 46] width 46 height 20
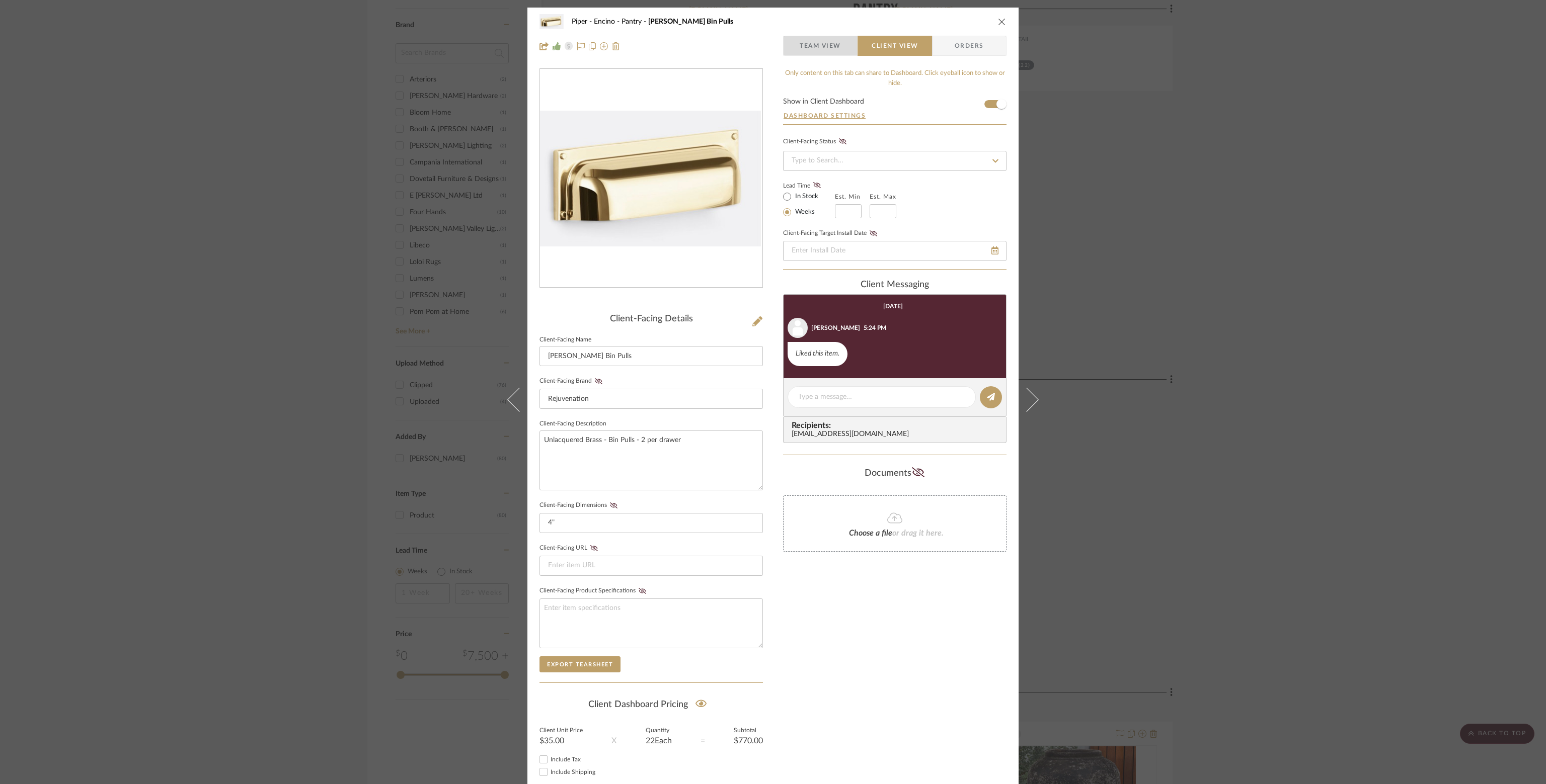
click at [815, 46] on span "Team View" at bounding box center [821, 46] width 41 height 20
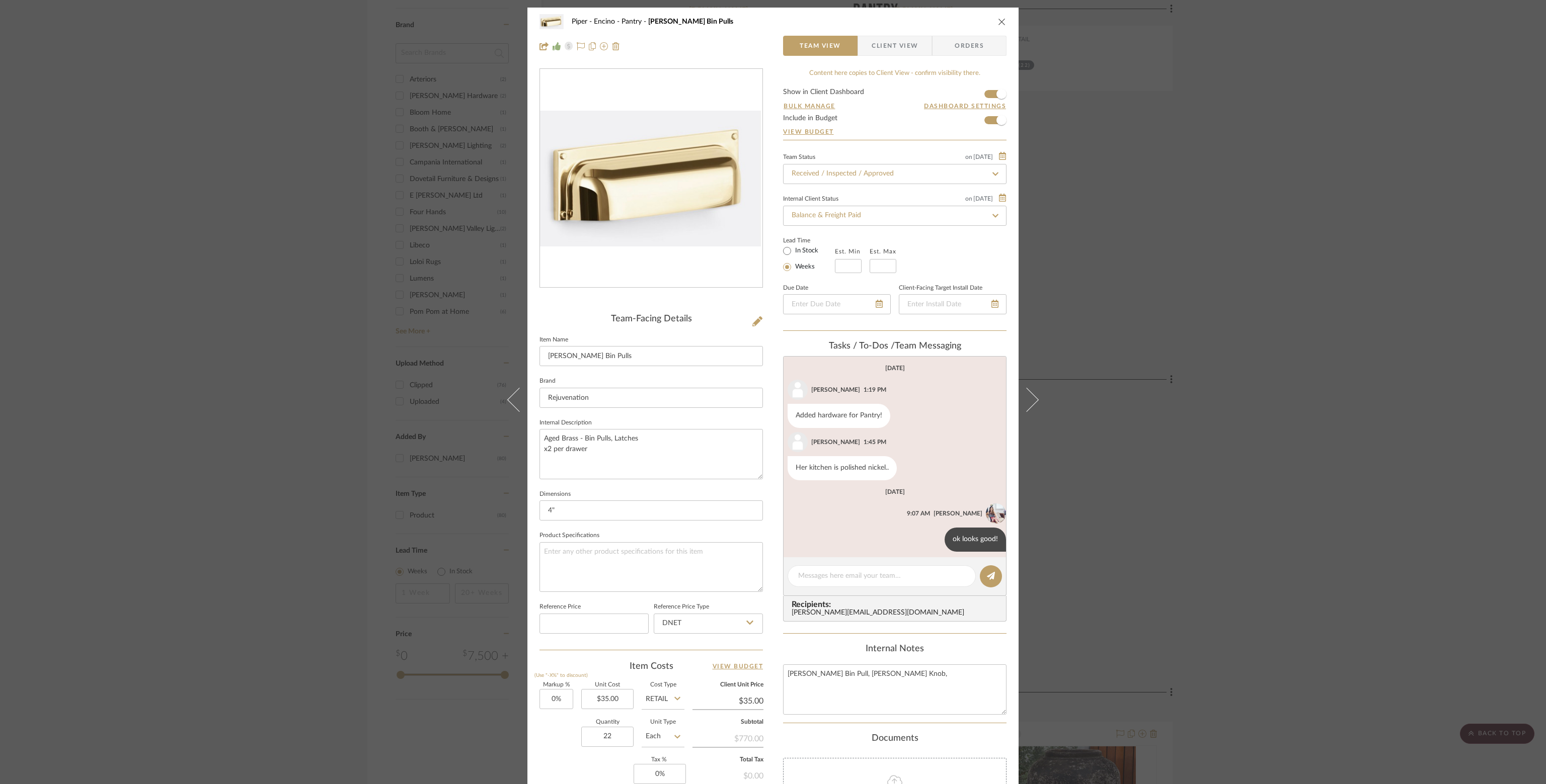
click at [890, 49] on span "Client View" at bounding box center [895, 46] width 46 height 20
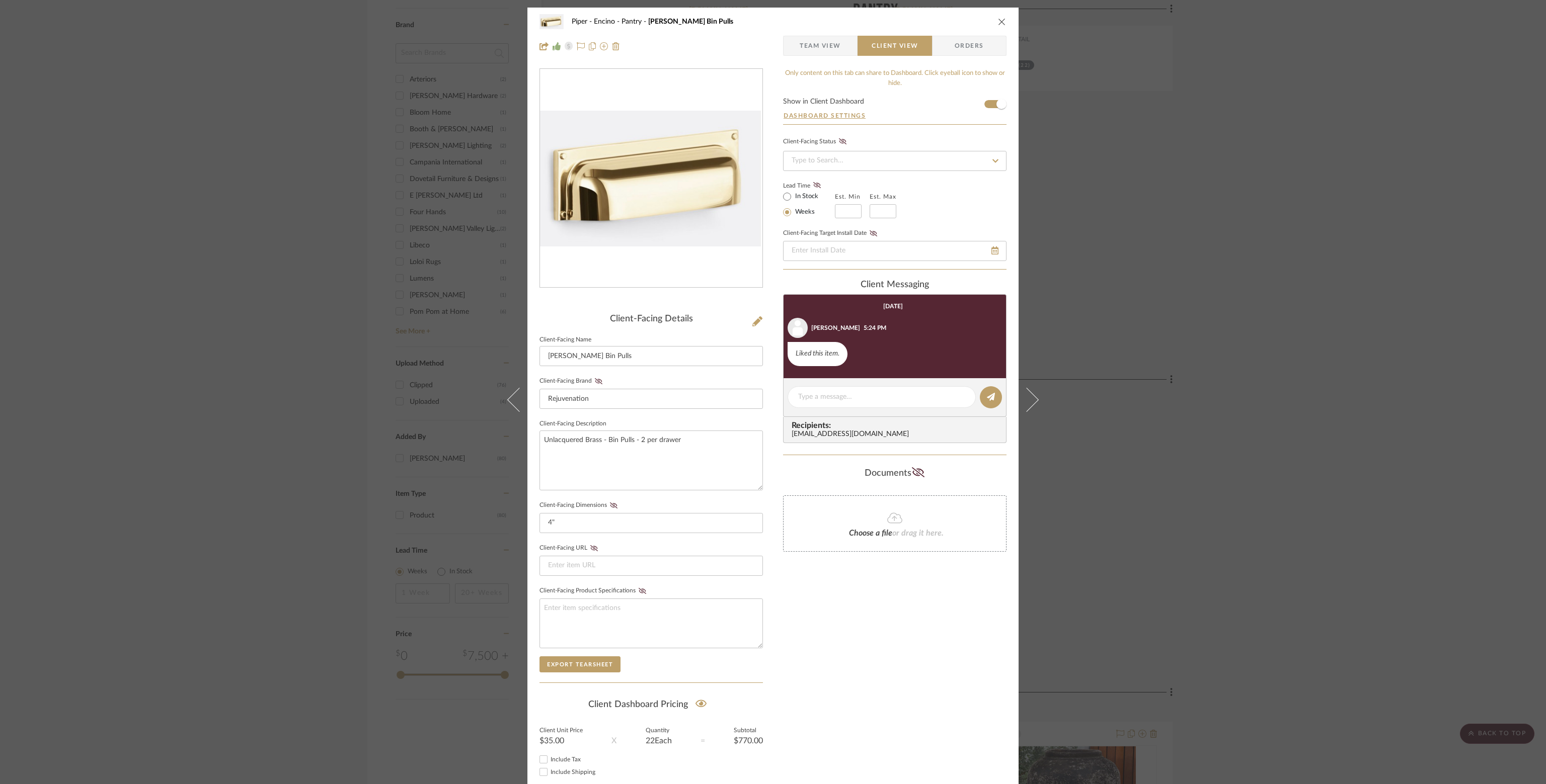
click at [1090, 587] on div "Piper - Encino Pantry Wren Bin Pulls Team View Client View Orders Client-Facing…" at bounding box center [773, 392] width 1546 height 784
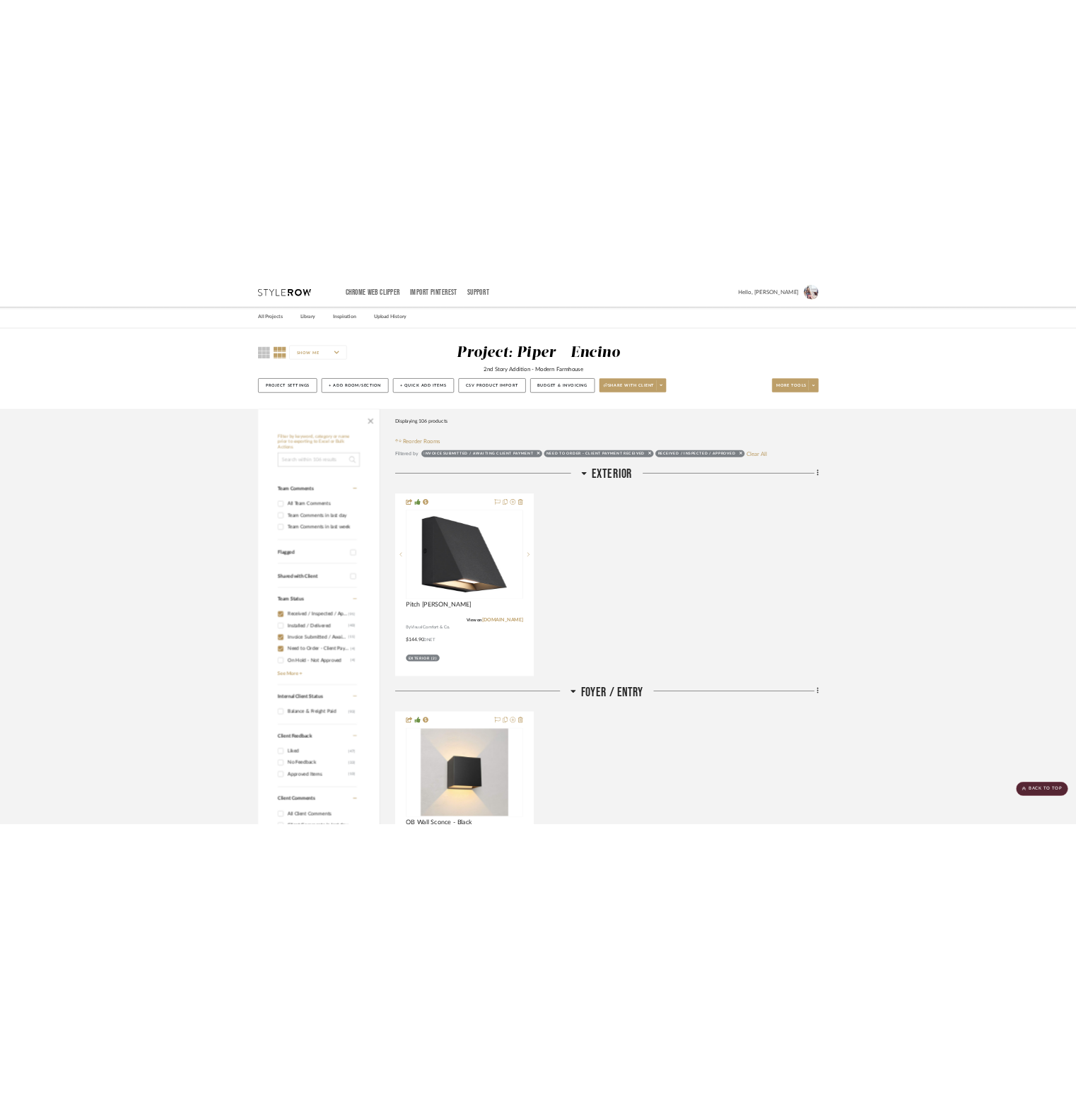
scroll to position [1556, 0]
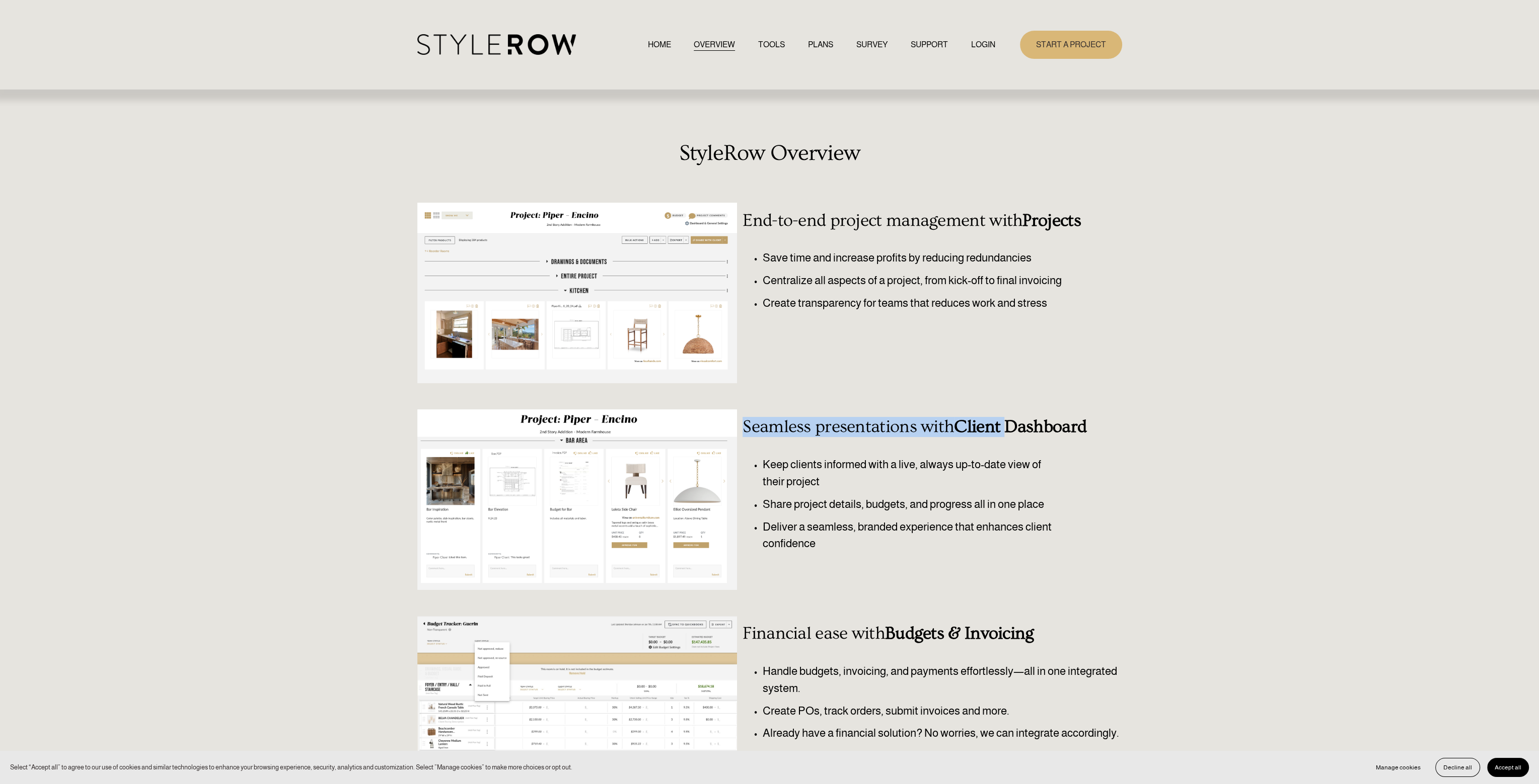
click at [827, 48] on link "PLANS" at bounding box center [820, 44] width 25 height 14
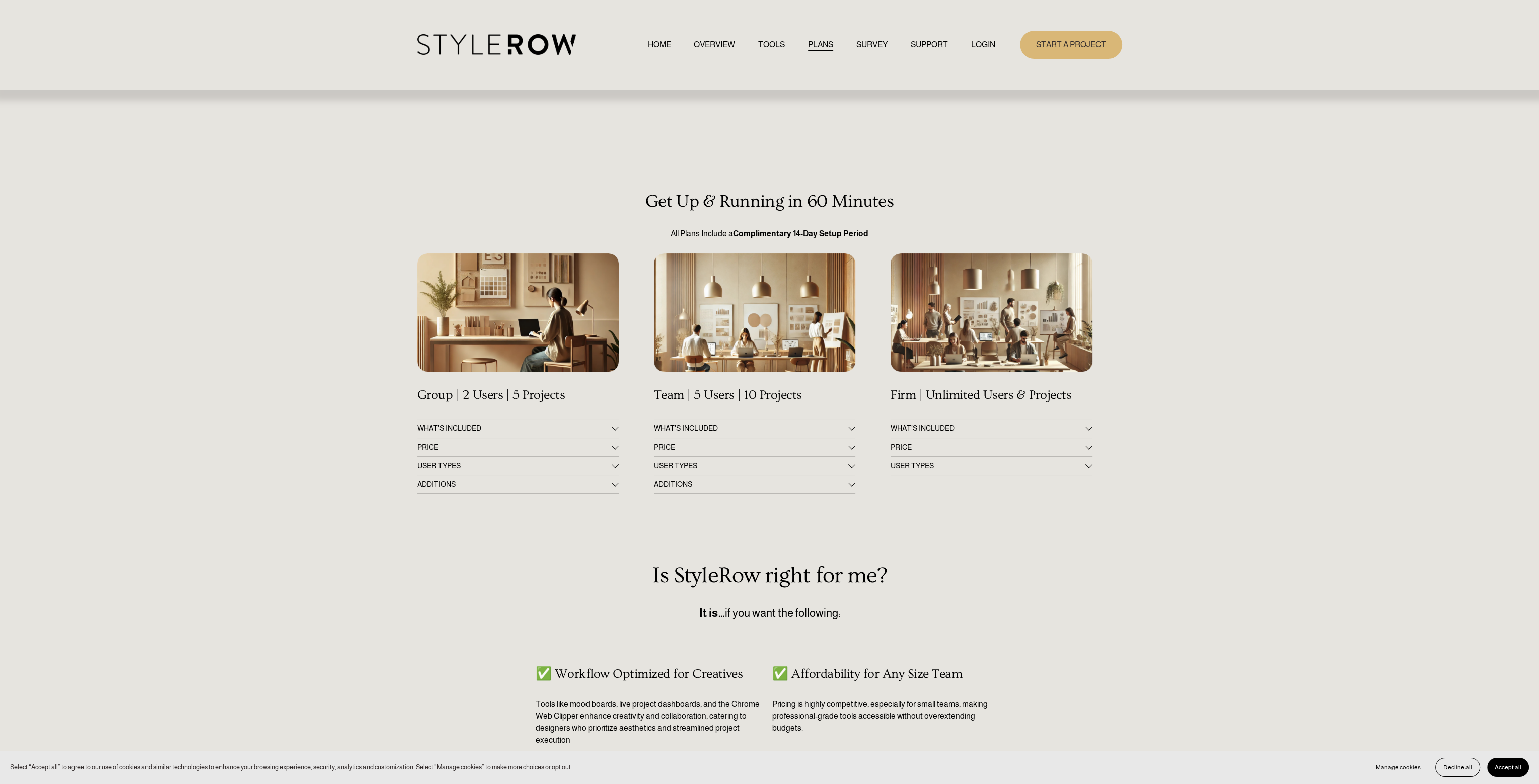
click at [723, 49] on link "OVERVIEW" at bounding box center [714, 44] width 41 height 14
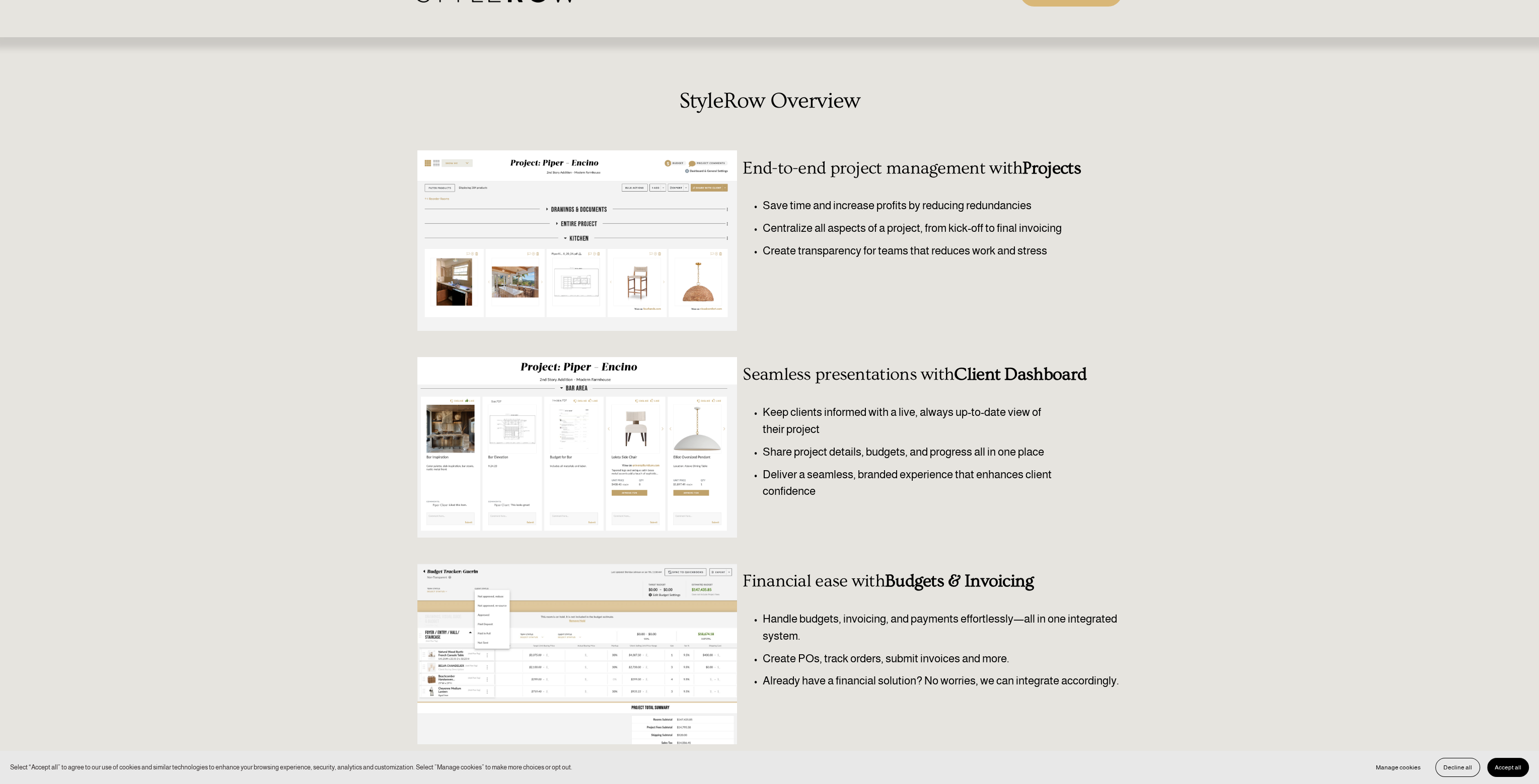
scroll to position [100, 0]
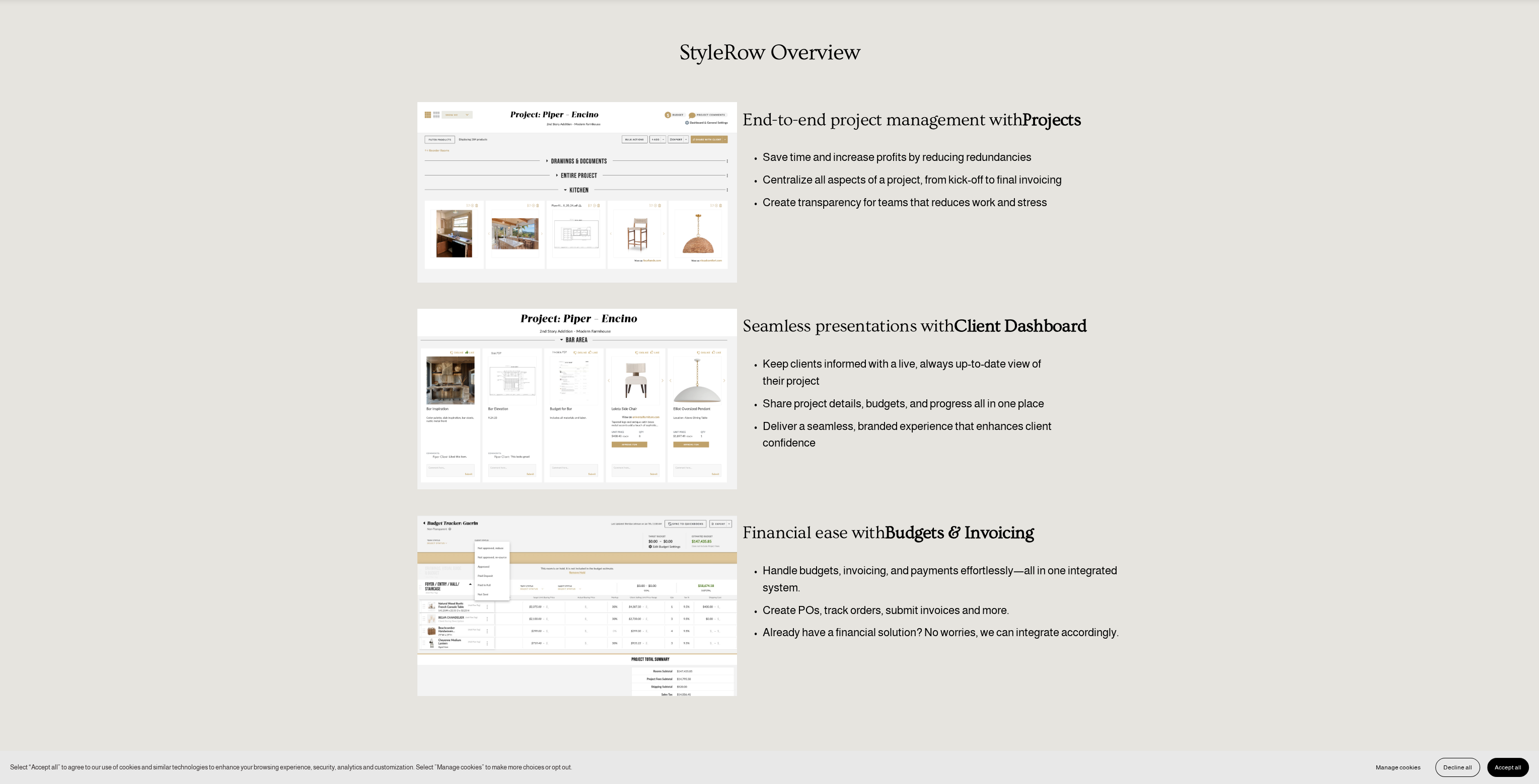
click at [891, 307] on div "StyleRow Overview End-to-end project management with Projects Save time and inc…" at bounding box center [770, 389] width 1539 height 697
click at [855, 690] on div "Handle budgets, invoicing, and payments effortlessly—all in one integrated syst…" at bounding box center [932, 627] width 379 height 139
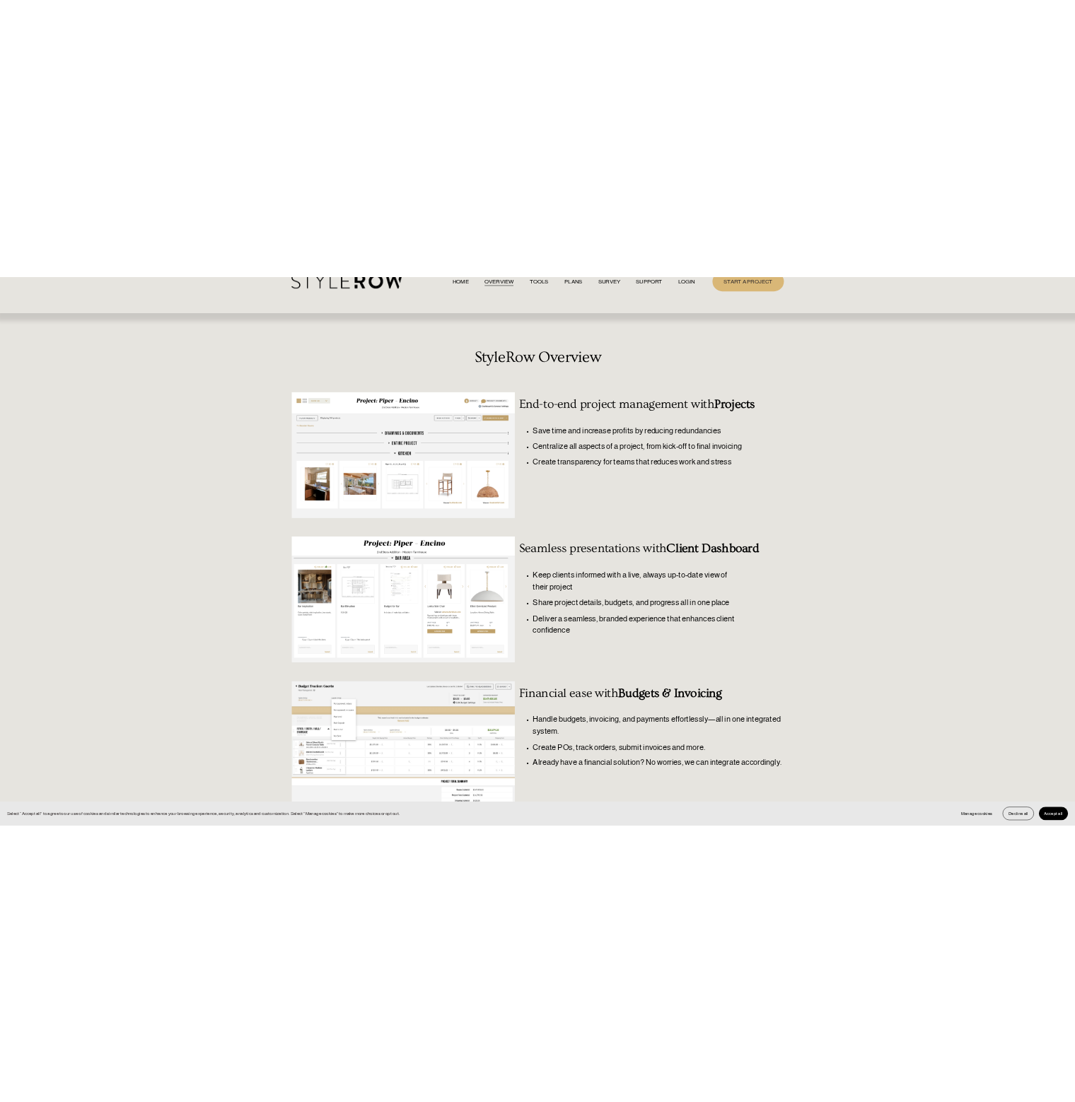
scroll to position [0, 0]
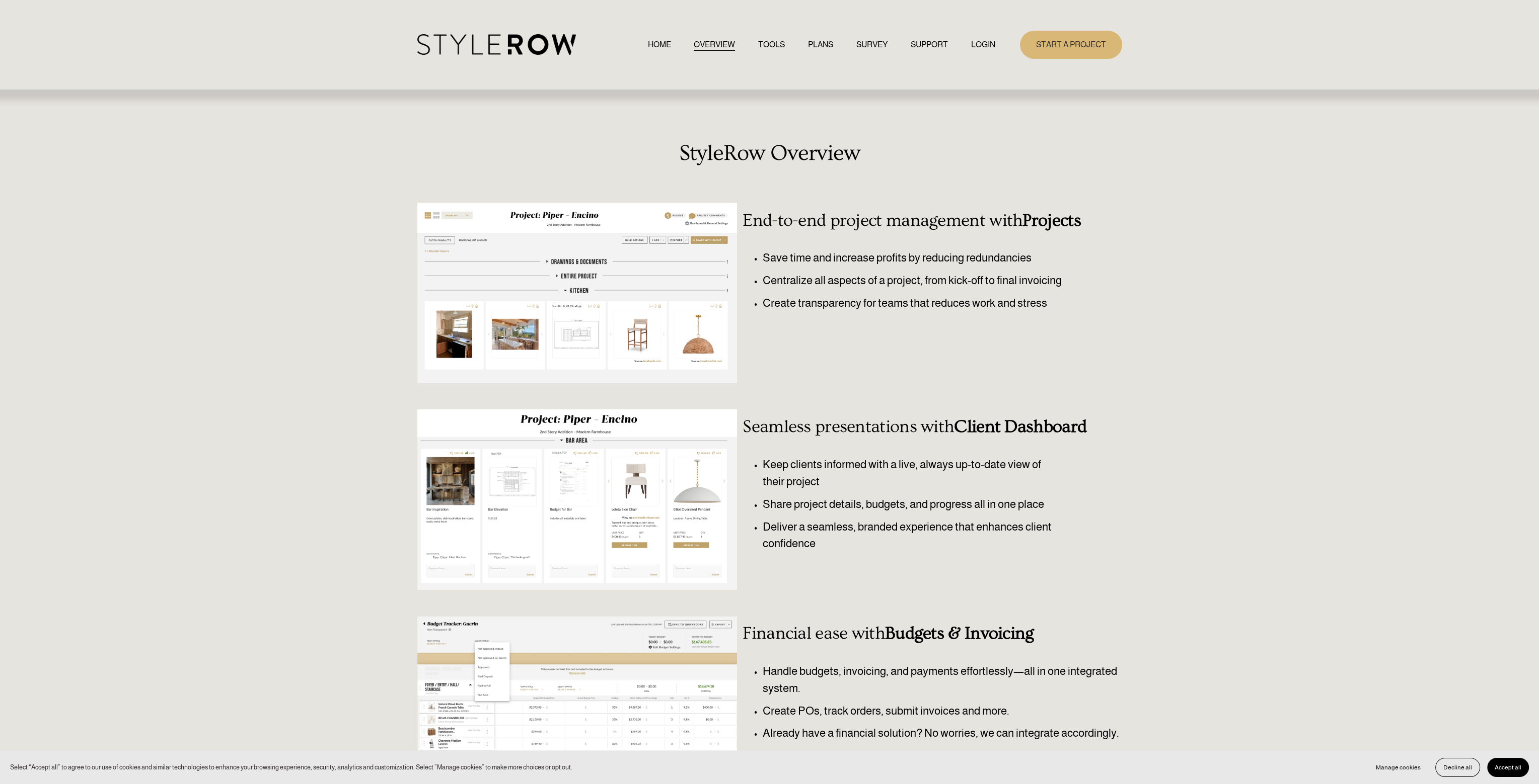
click at [1023, 141] on h2 "StyleRow Overview" at bounding box center [770, 153] width 705 height 25
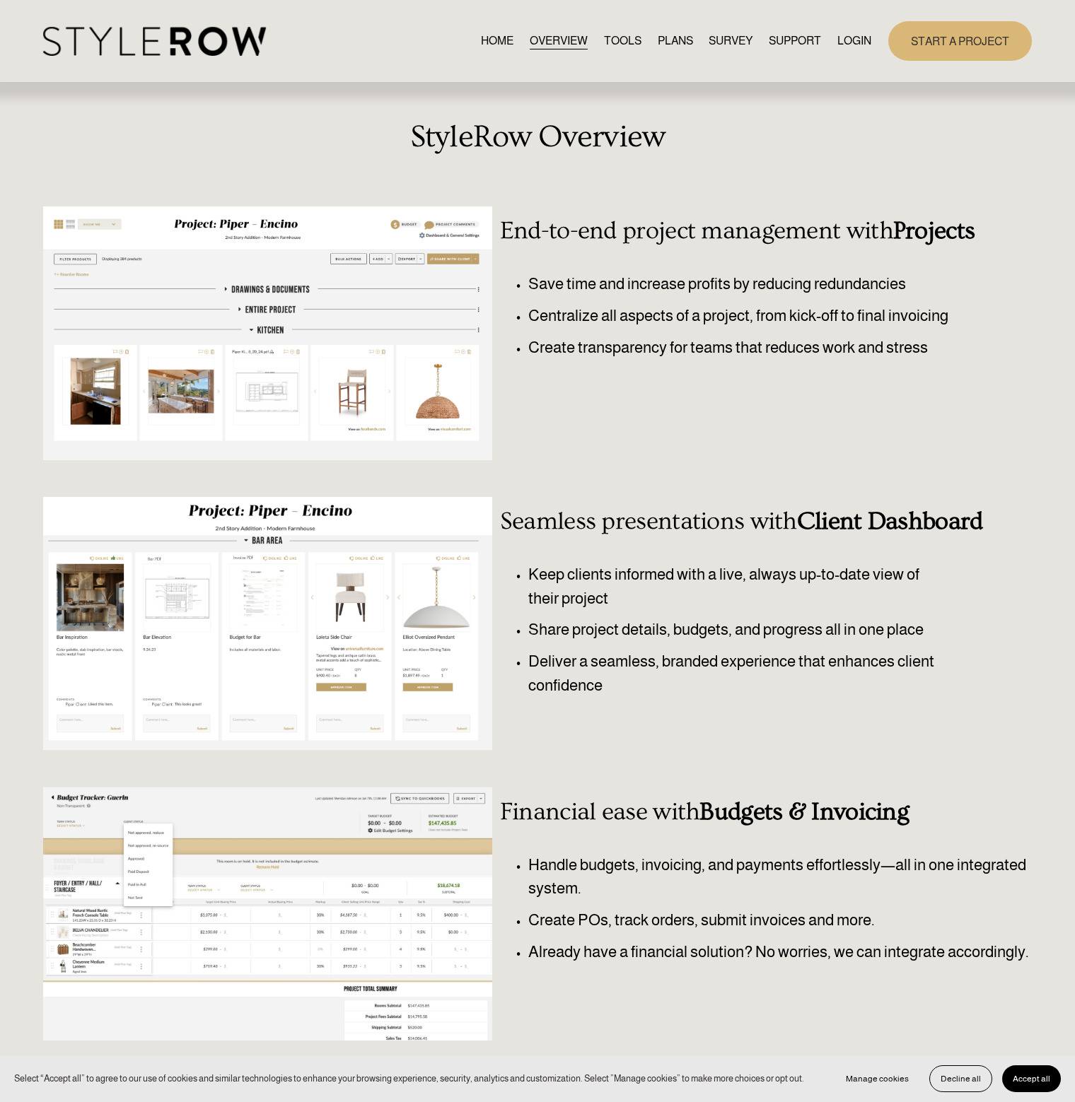
click at [349, 847] on div at bounding box center [267, 914] width 449 height 254
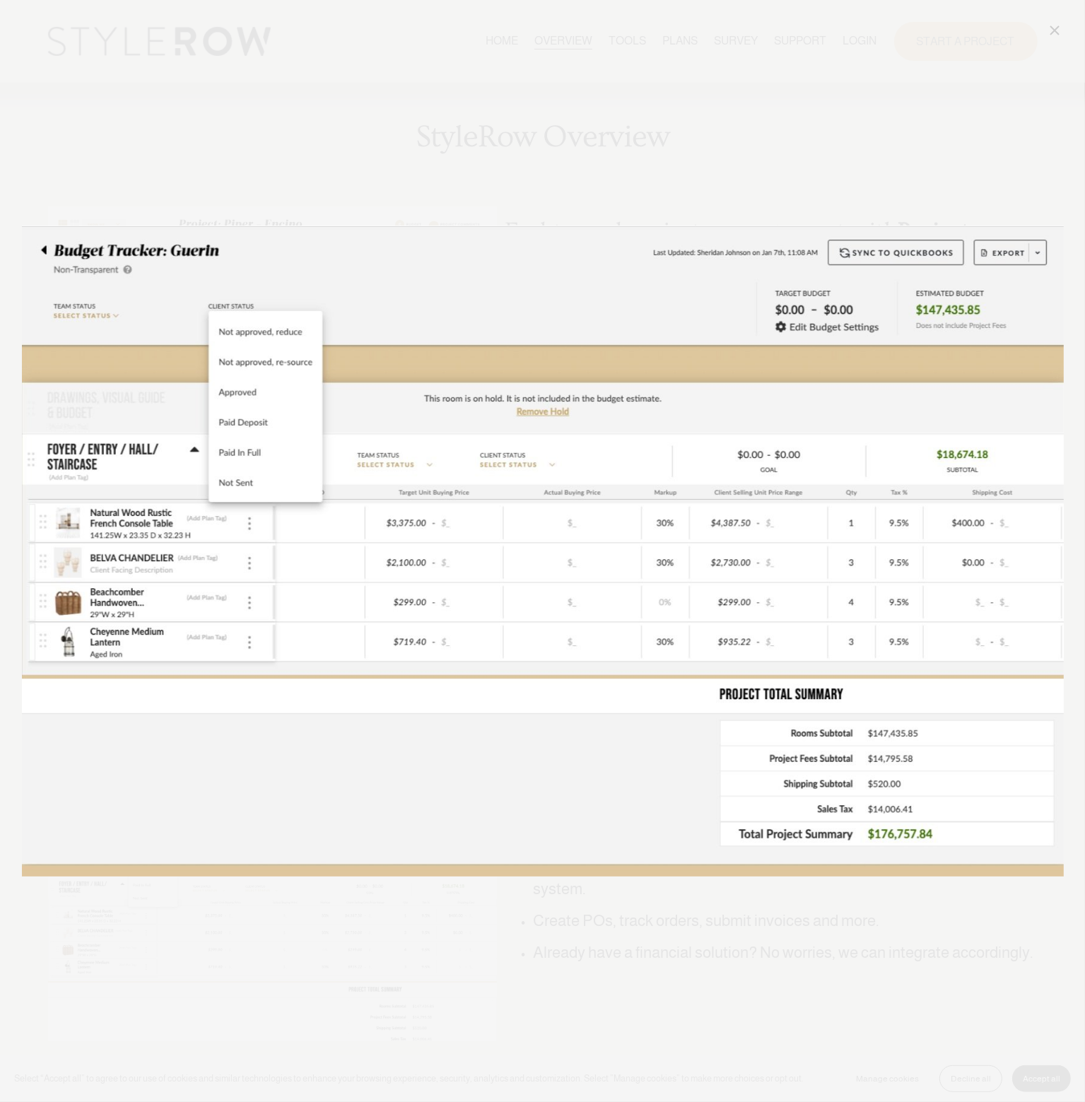
click at [151, 362] on img "Image" at bounding box center [543, 551] width 1042 height 651
click at [1055, 31] on link "Close" at bounding box center [1055, 30] width 17 height 17
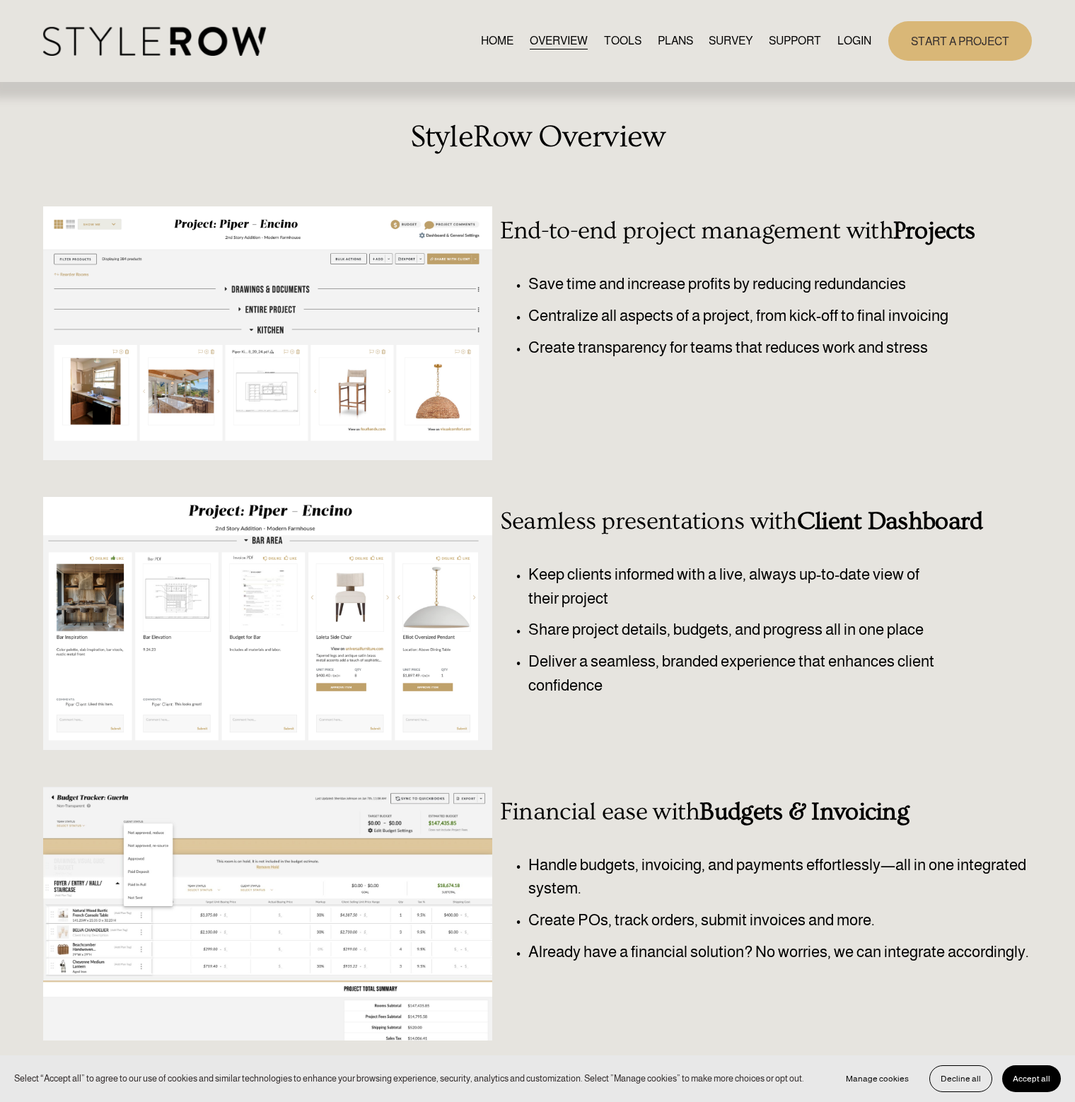
click at [626, 40] on link "TOOLS" at bounding box center [622, 40] width 37 height 19
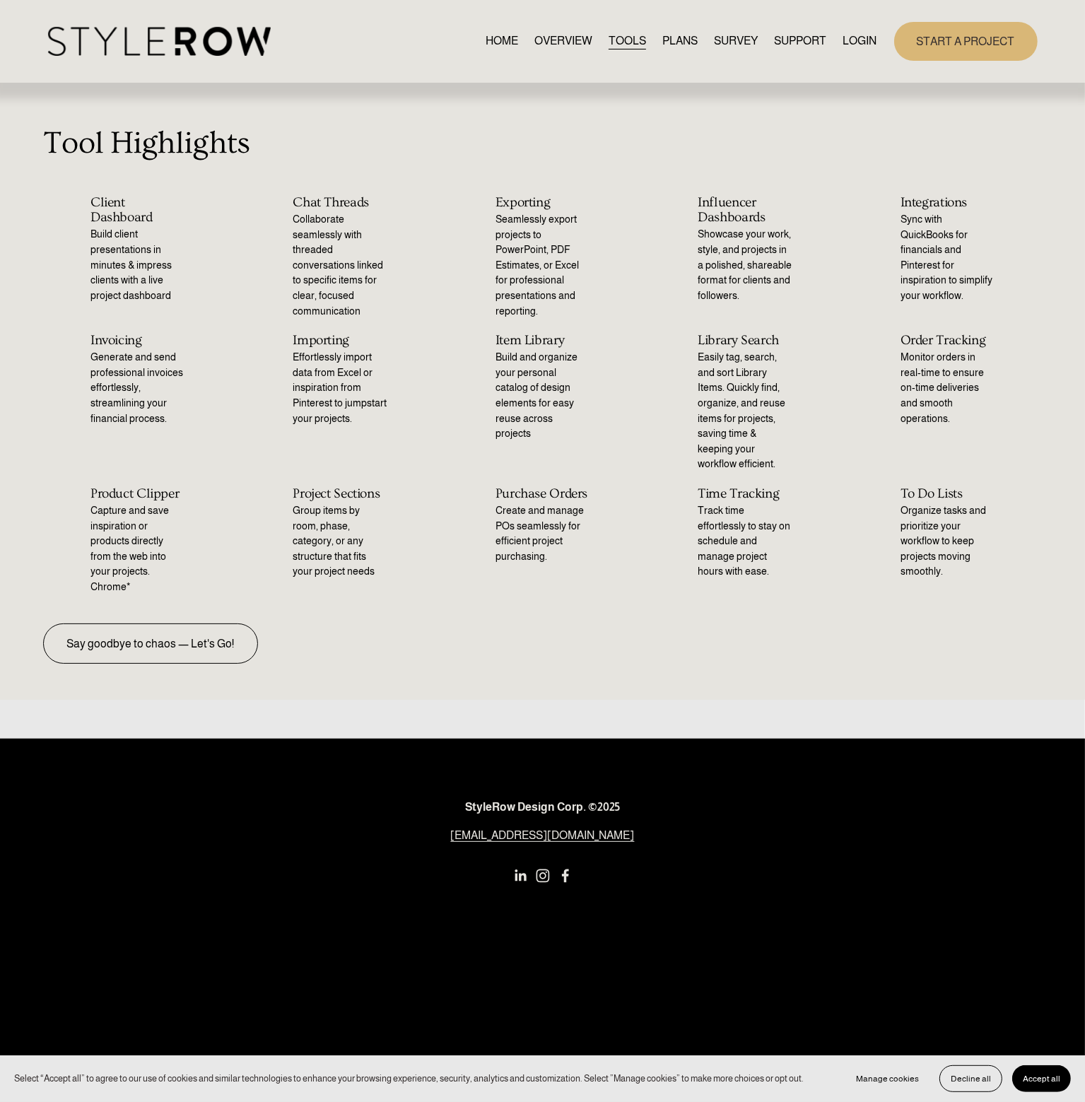
click at [678, 41] on link "PLANS" at bounding box center [680, 41] width 35 height 19
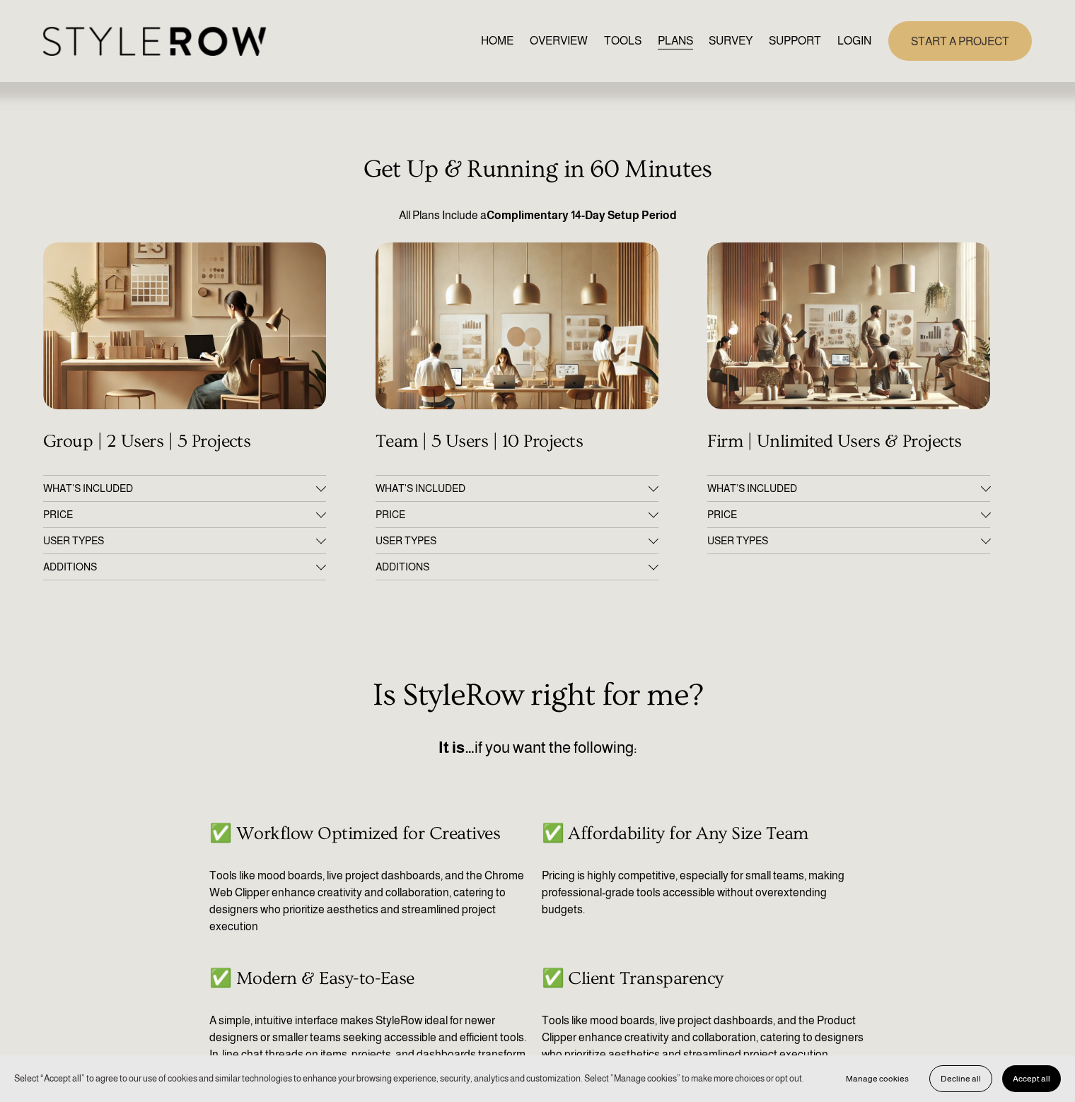
click at [484, 42] on link "HOME" at bounding box center [497, 40] width 33 height 19
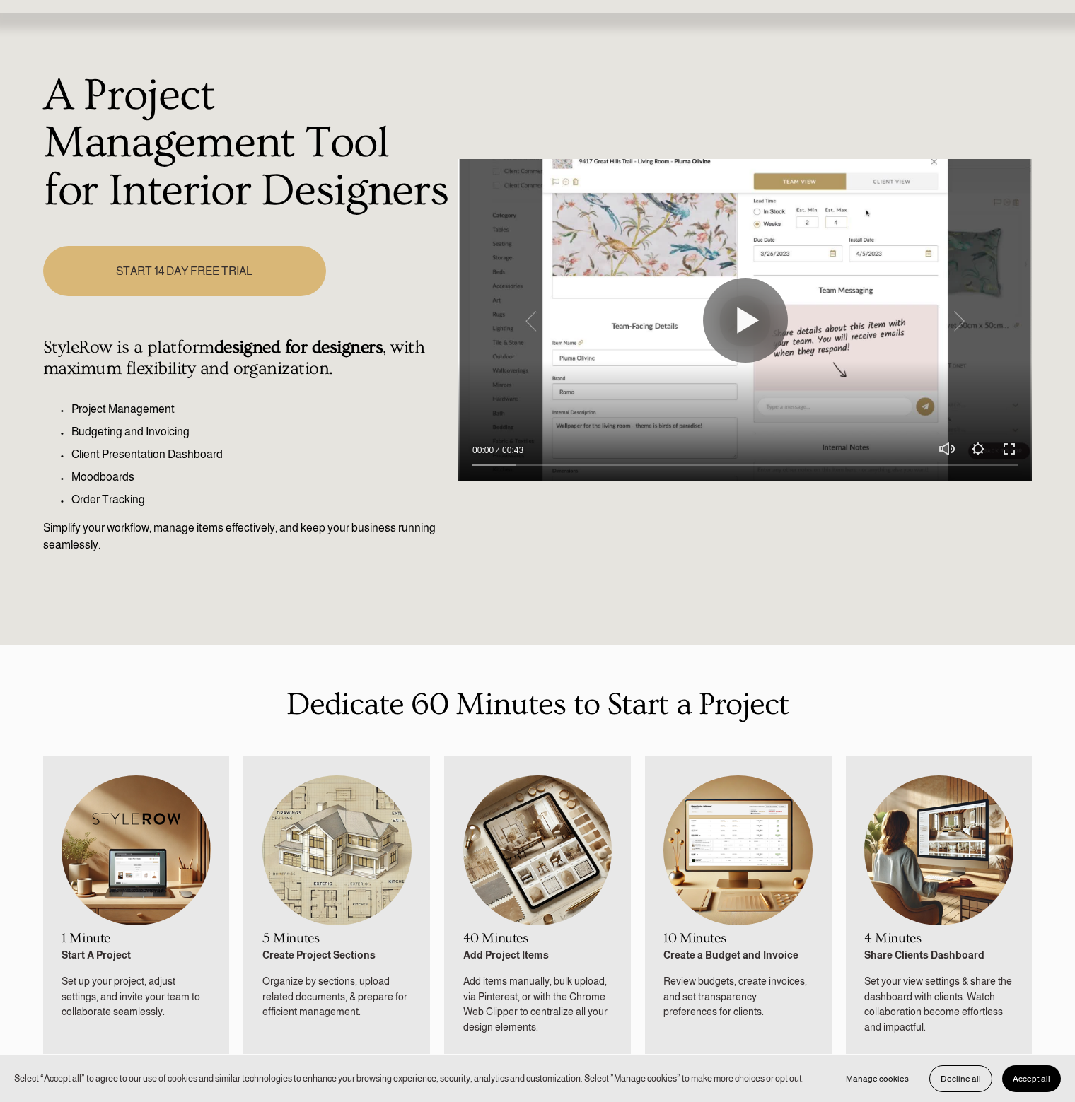
scroll to position [141, 0]
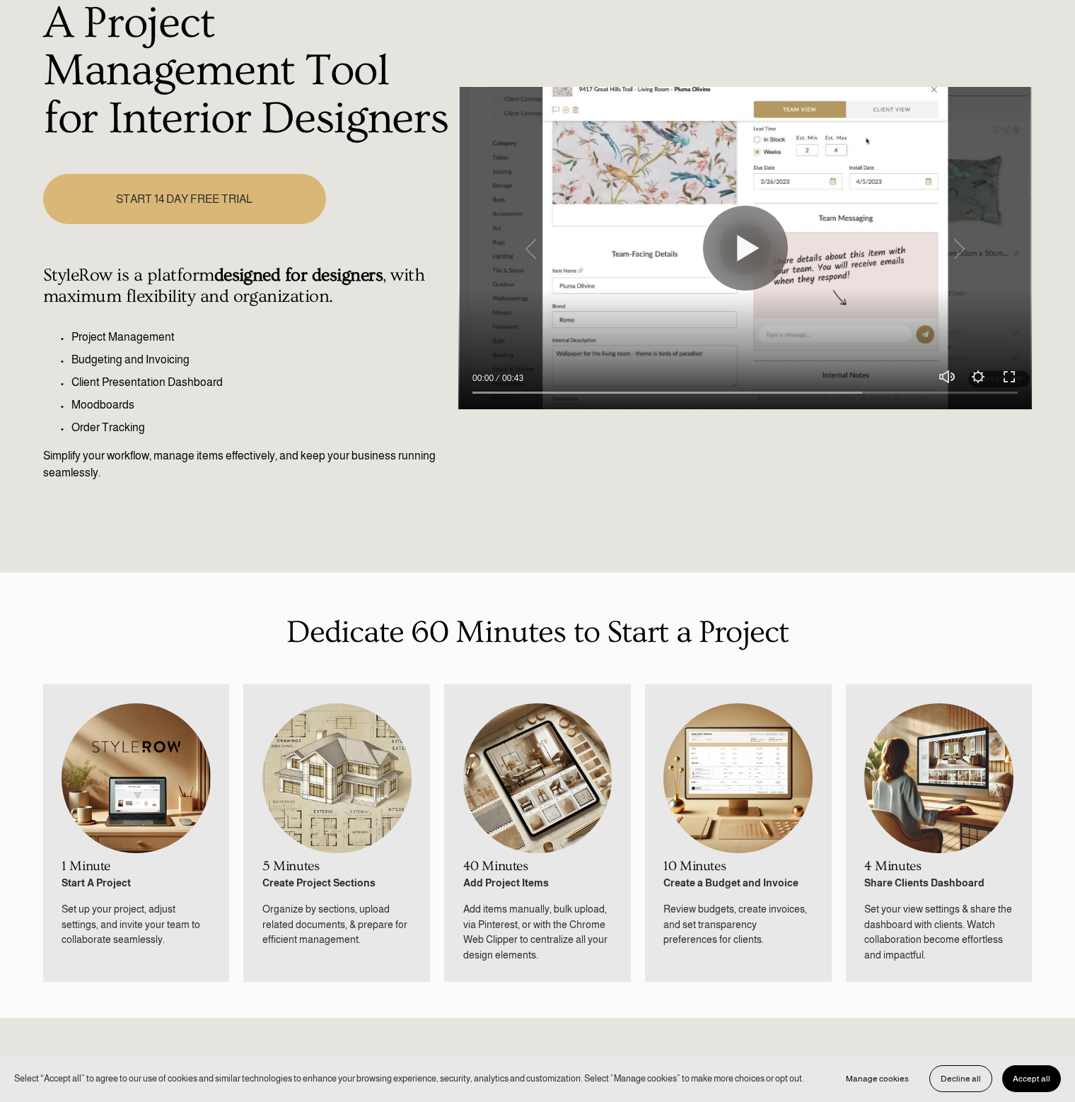
click at [523, 655] on p "Dedicate 60 Minutes to Start a Project" at bounding box center [537, 632] width 989 height 47
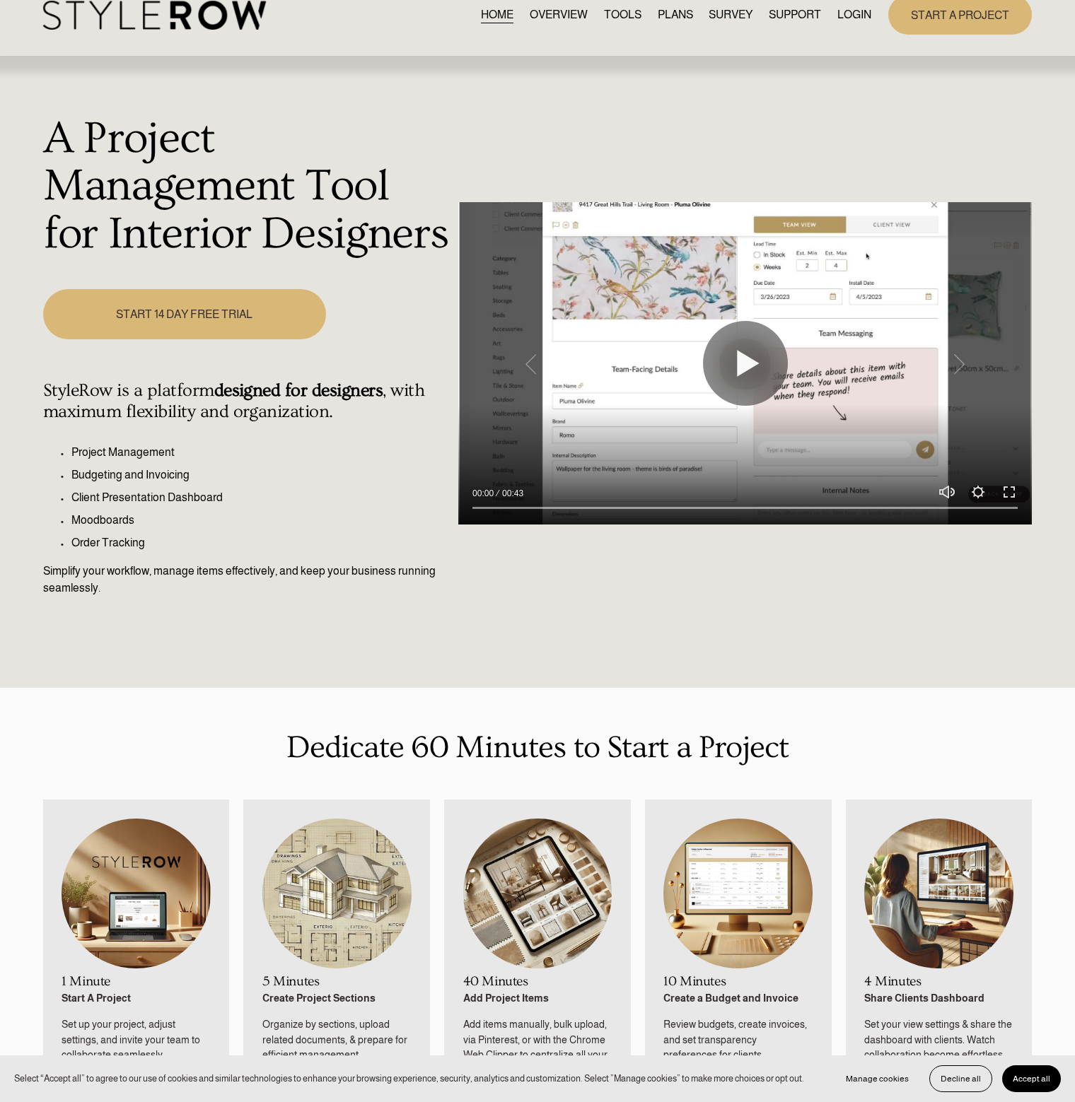
scroll to position [0, 0]
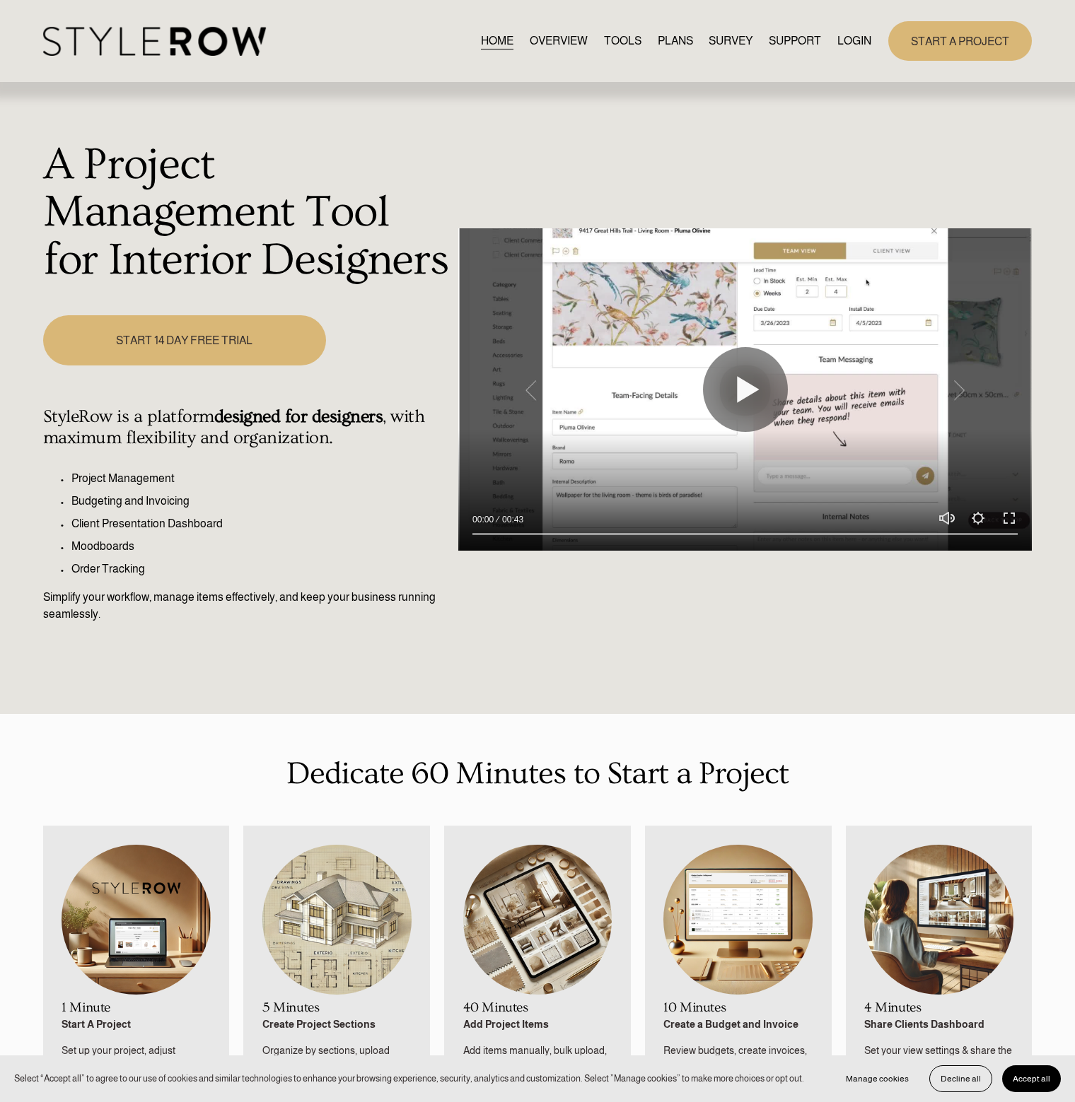
click at [620, 42] on link "TOOLS" at bounding box center [622, 40] width 37 height 19
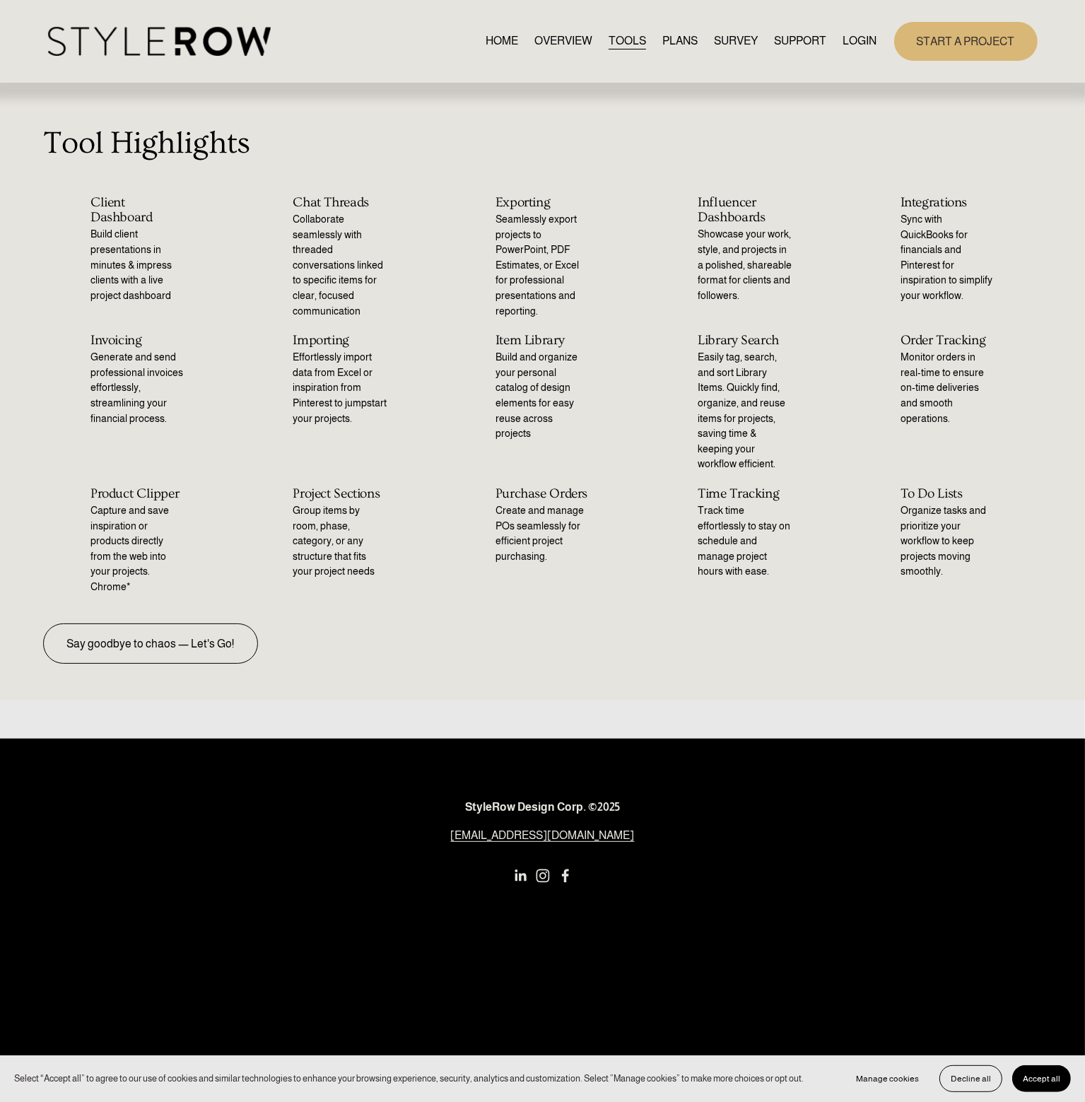
click at [565, 45] on link "OVERVIEW" at bounding box center [564, 41] width 58 height 19
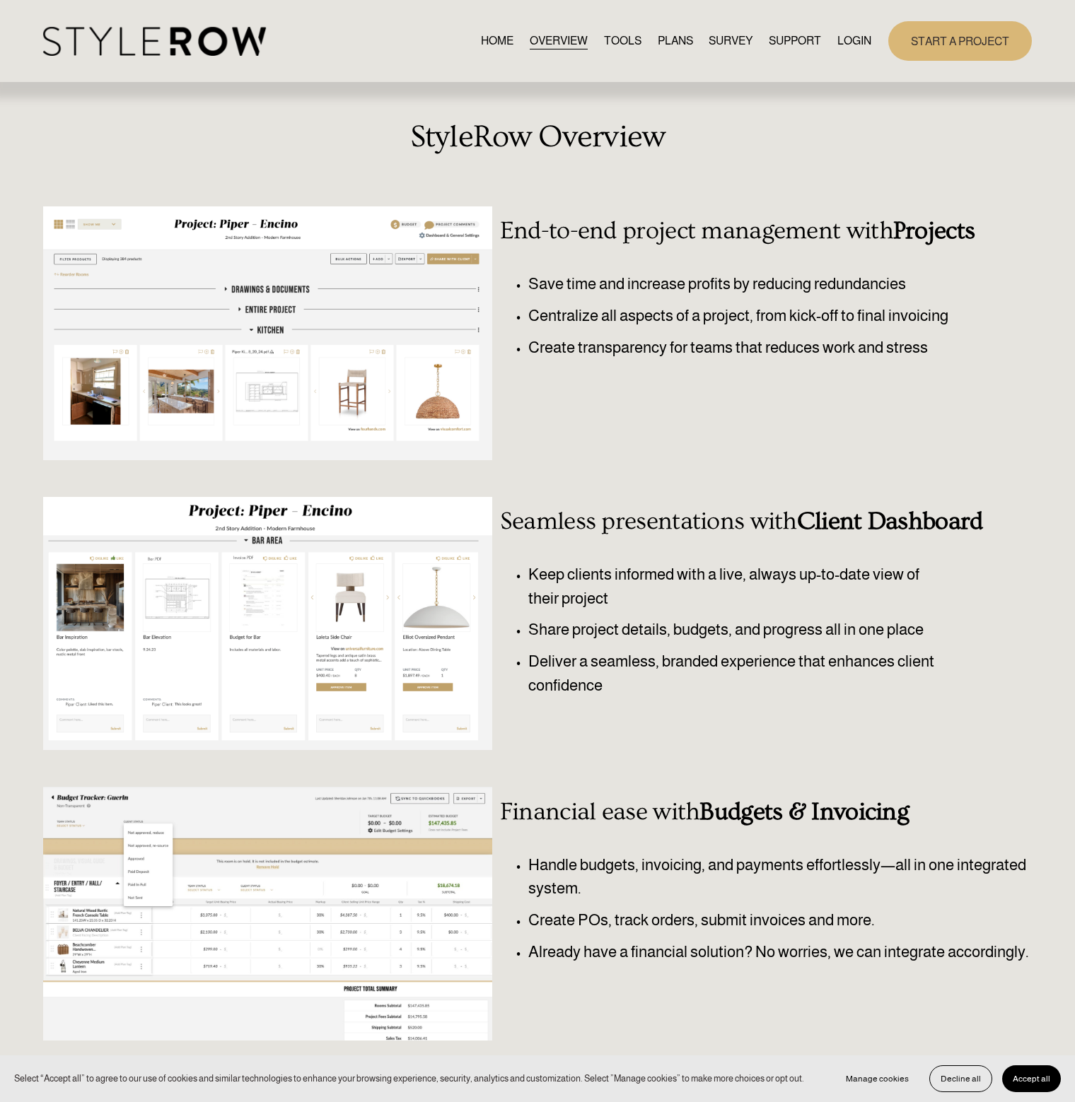
click at [332, 876] on div at bounding box center [267, 914] width 449 height 254
